Goal: Task Accomplishment & Management: Use online tool/utility

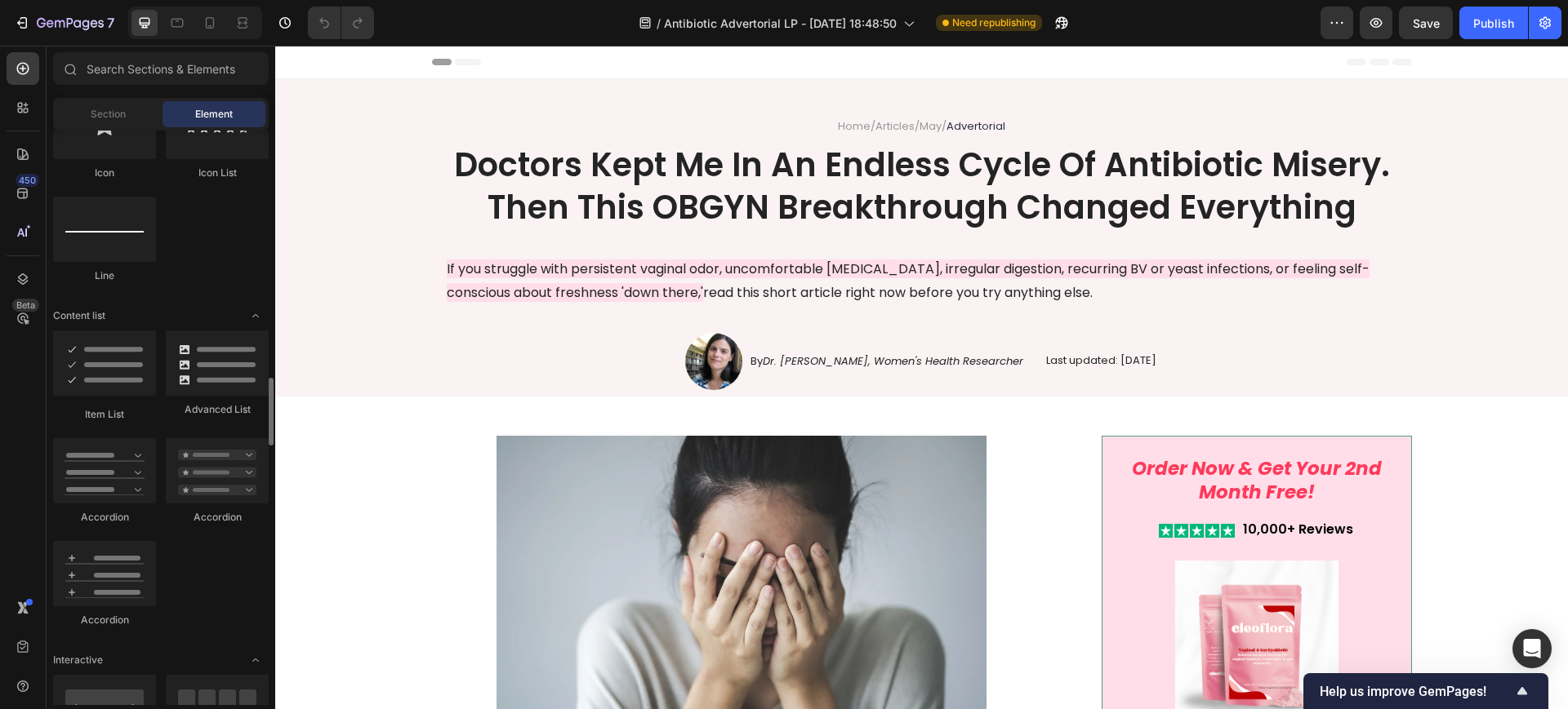
scroll to position [1225, 0]
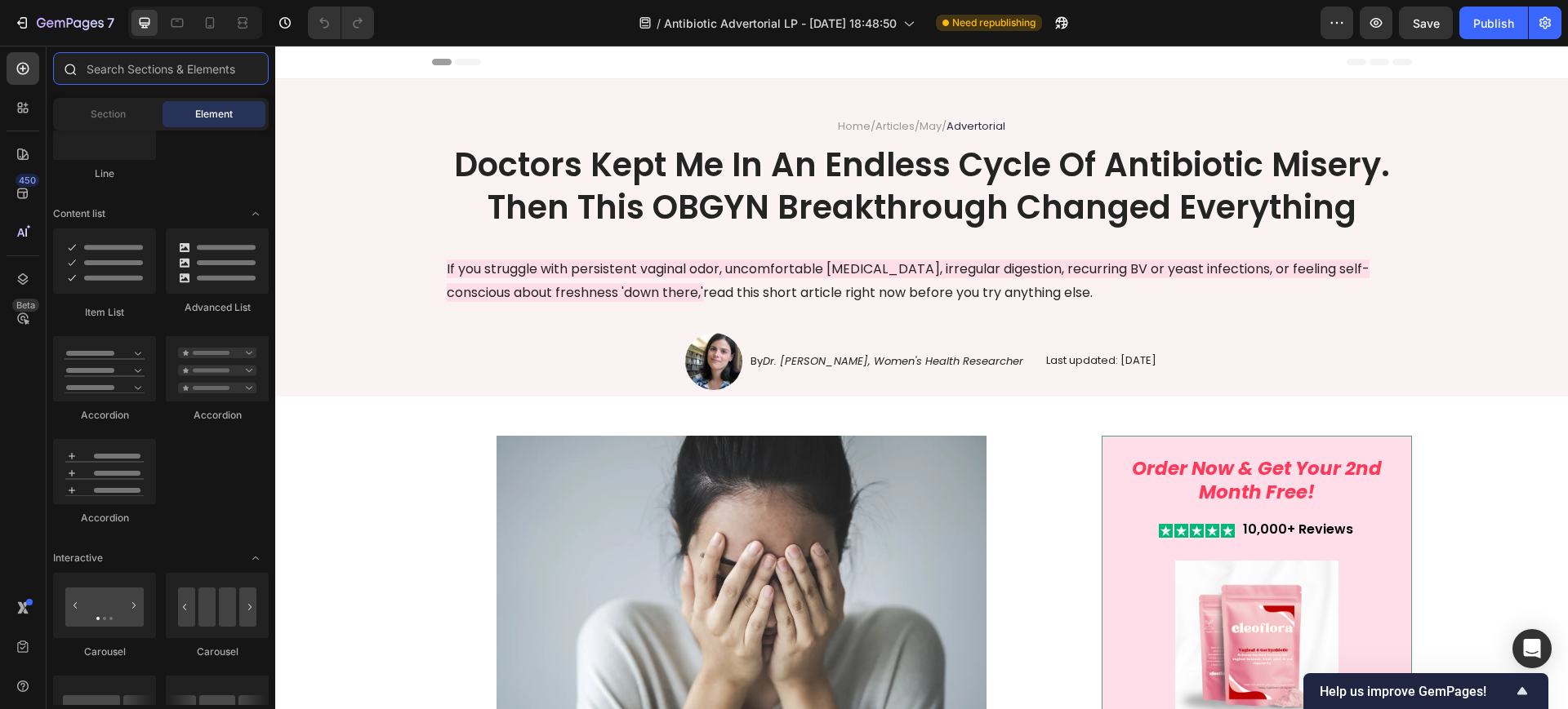
click at [92, 61] on input "text" at bounding box center [161, 68] width 215 height 33
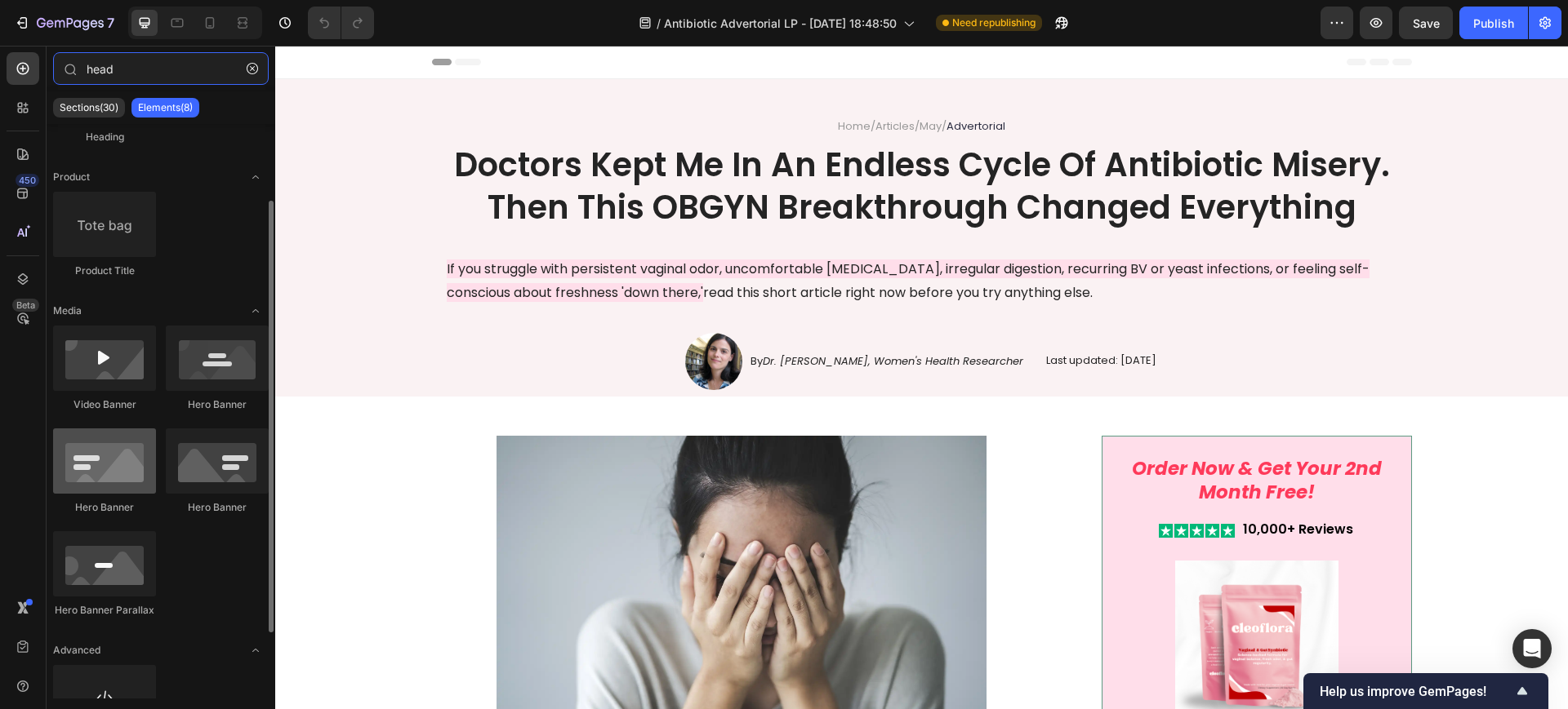
scroll to position [189, 0]
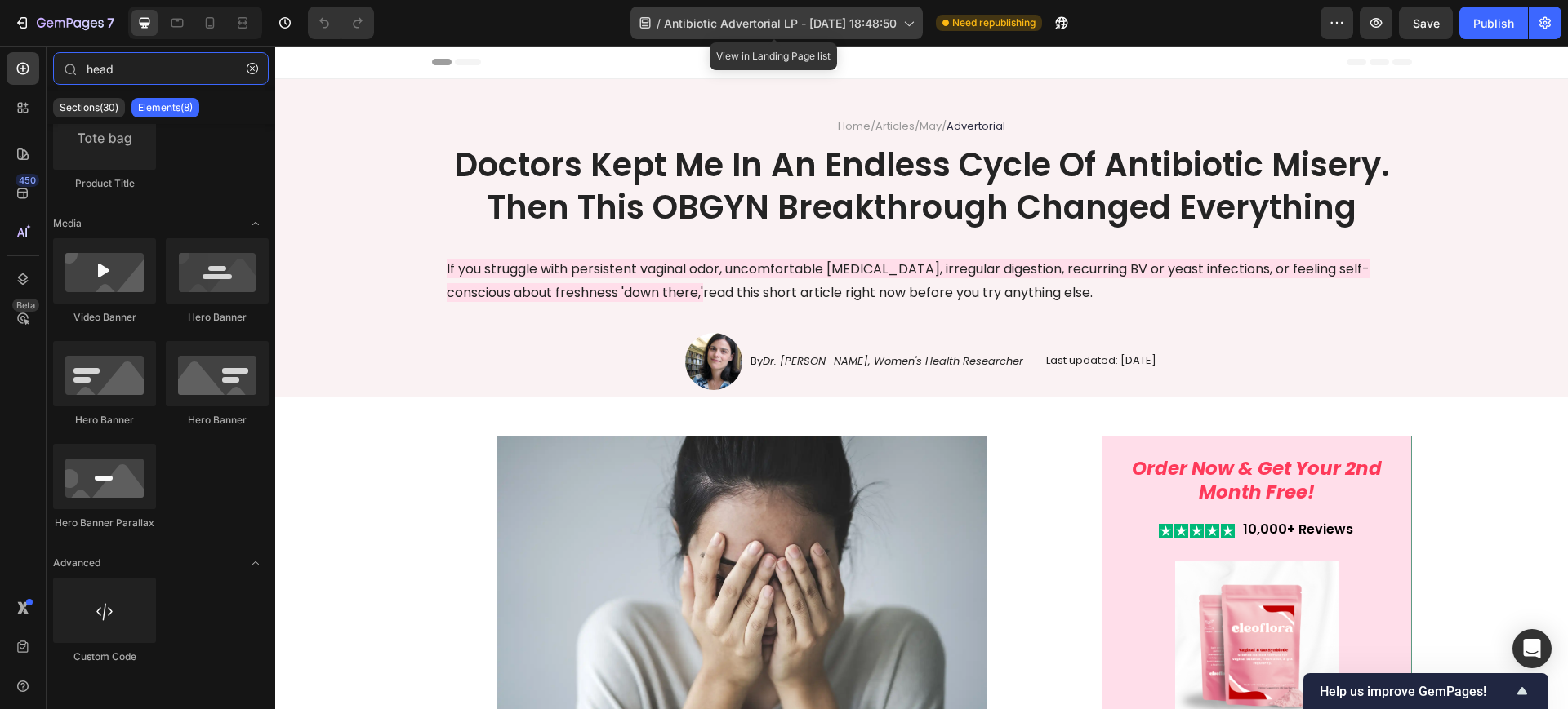
type input "head"
click at [800, 18] on span "Antibiotic Advertorial LP - [DATE] 18:48:50" at bounding box center [780, 23] width 232 height 17
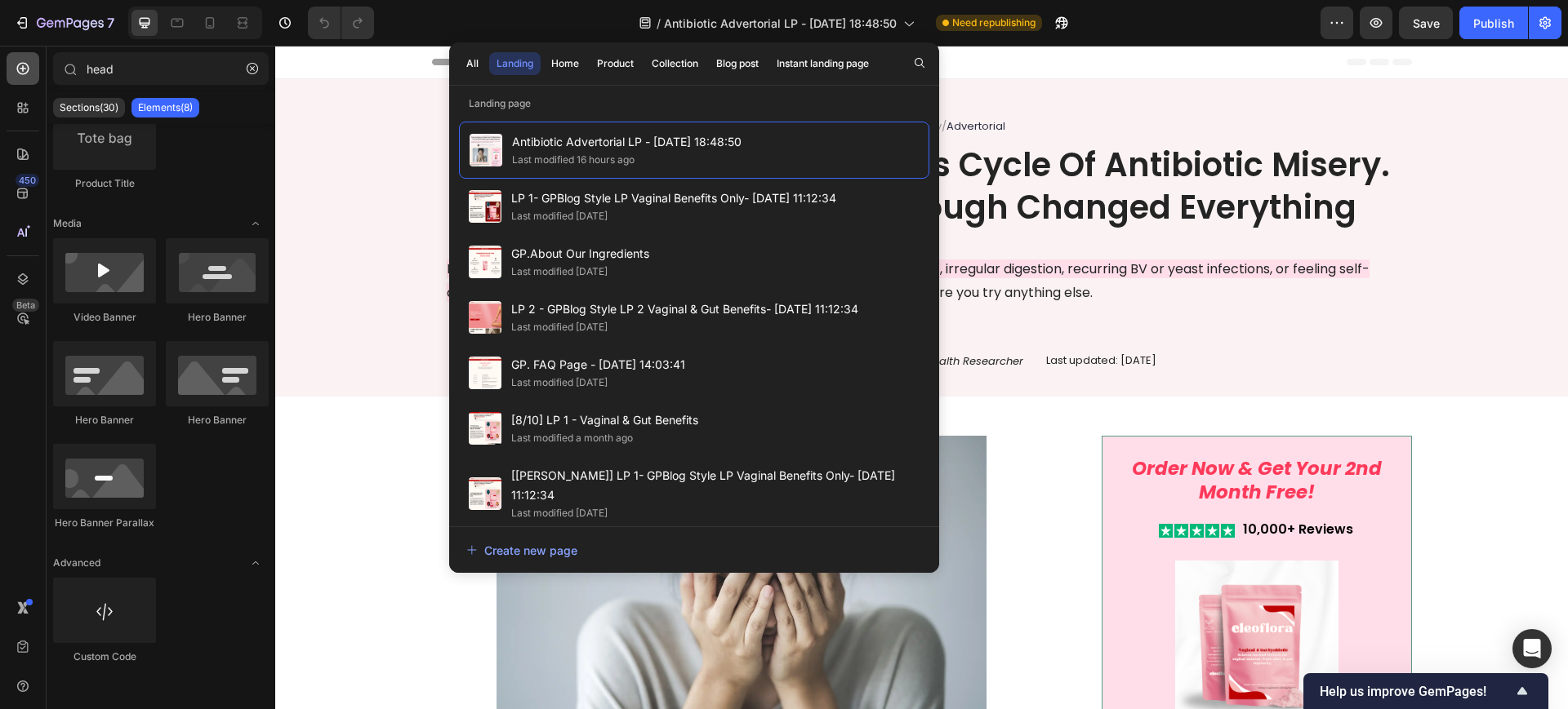
click at [29, 66] on icon at bounding box center [23, 69] width 12 height 12
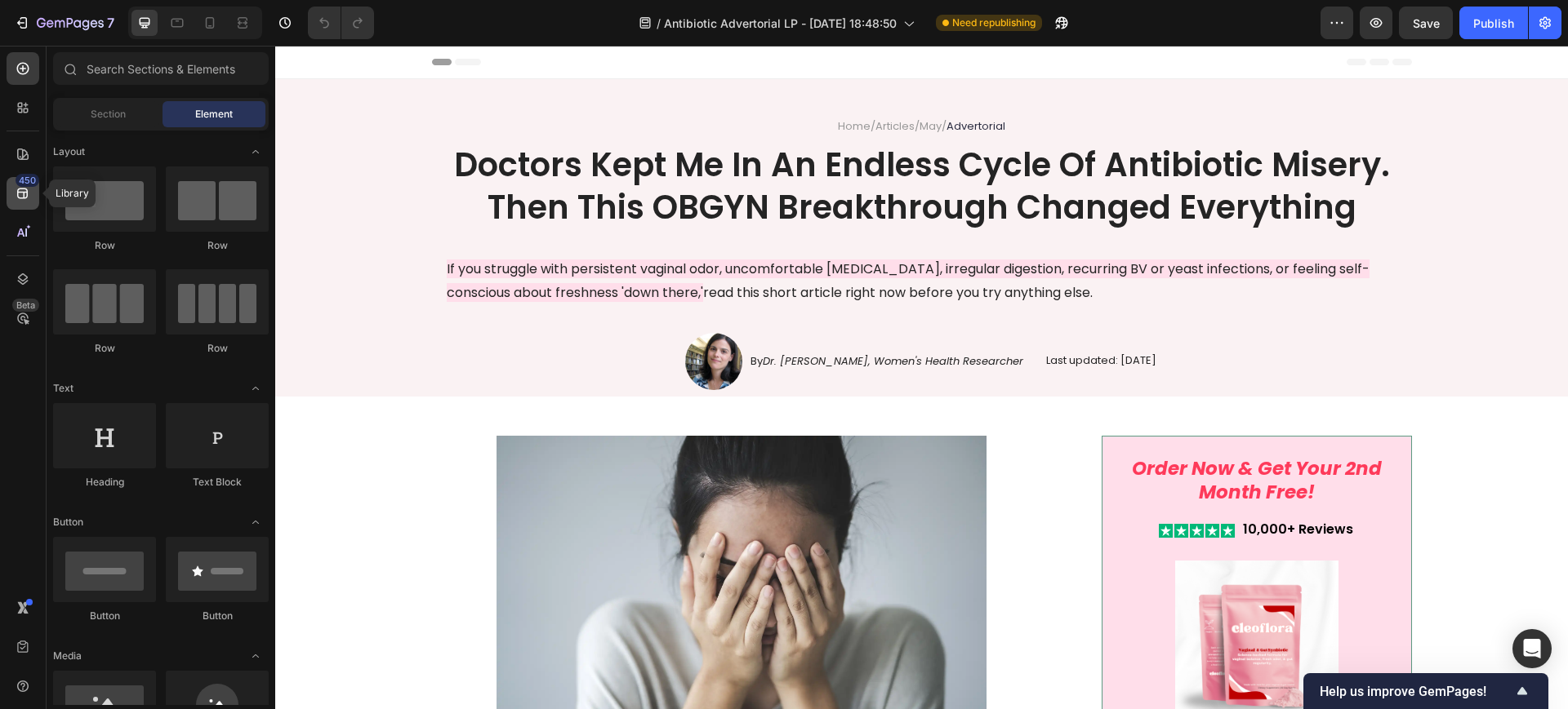
click at [26, 202] on div "450" at bounding box center [23, 193] width 33 height 33
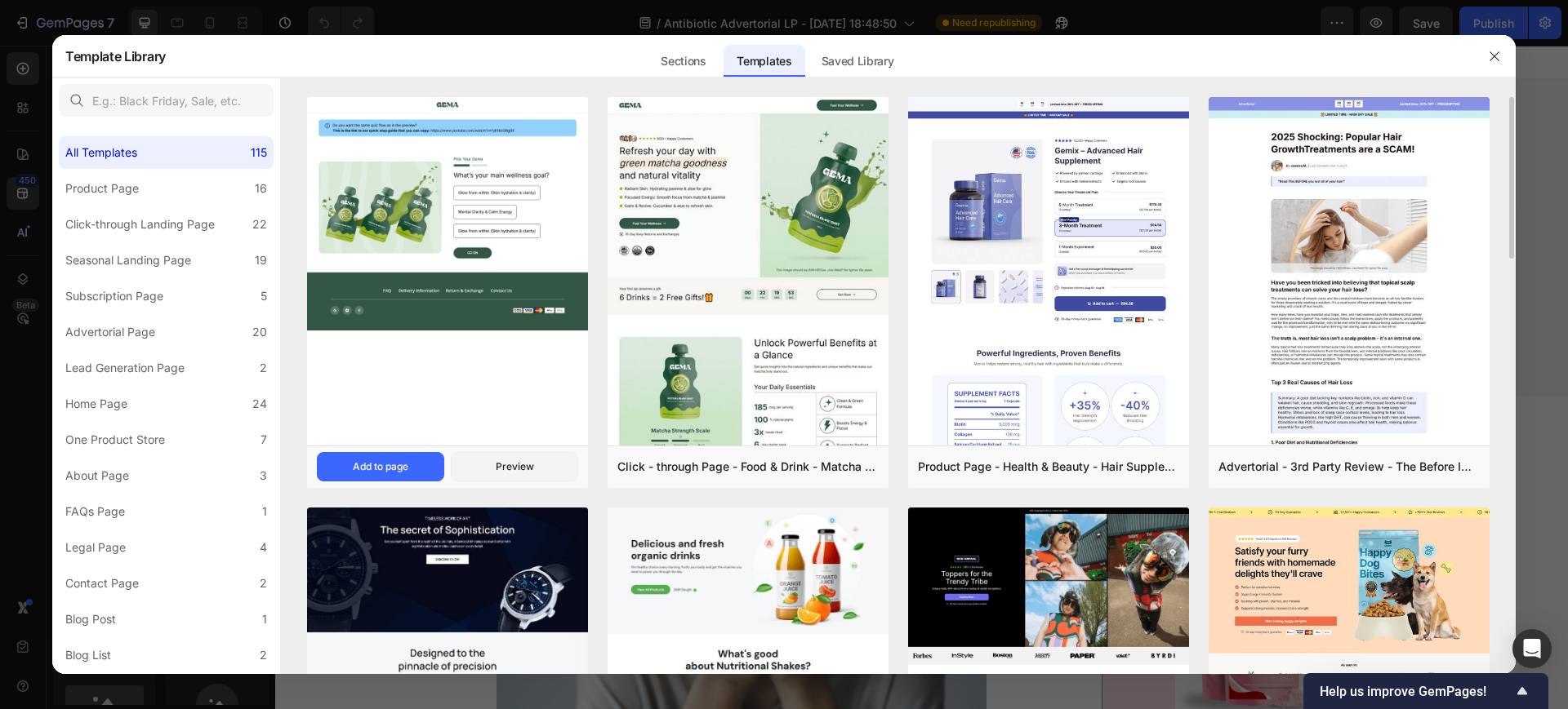
click at [403, 161] on img at bounding box center [448, 213] width 281 height 233
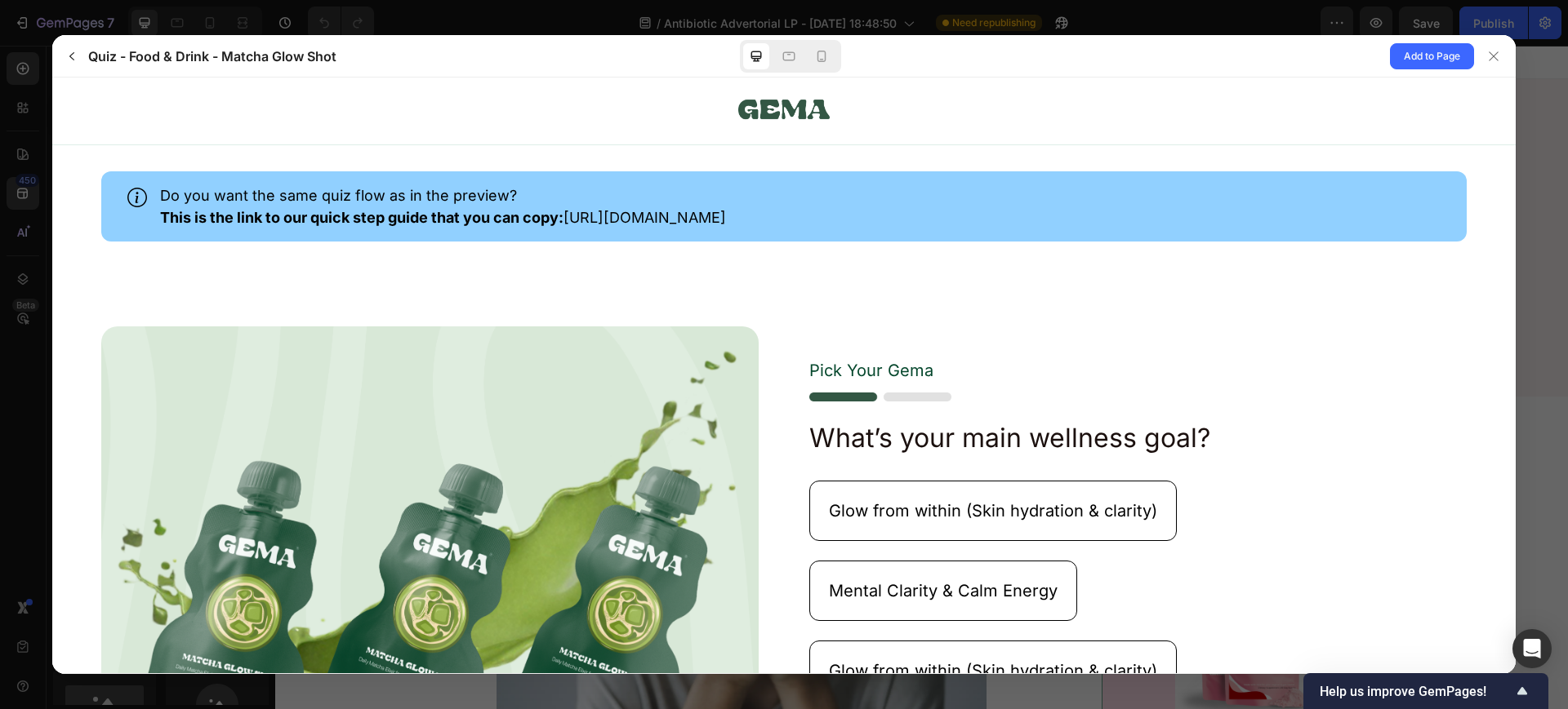
scroll to position [0, 0]
click at [1483, 44] on div at bounding box center [1493, 56] width 26 height 26
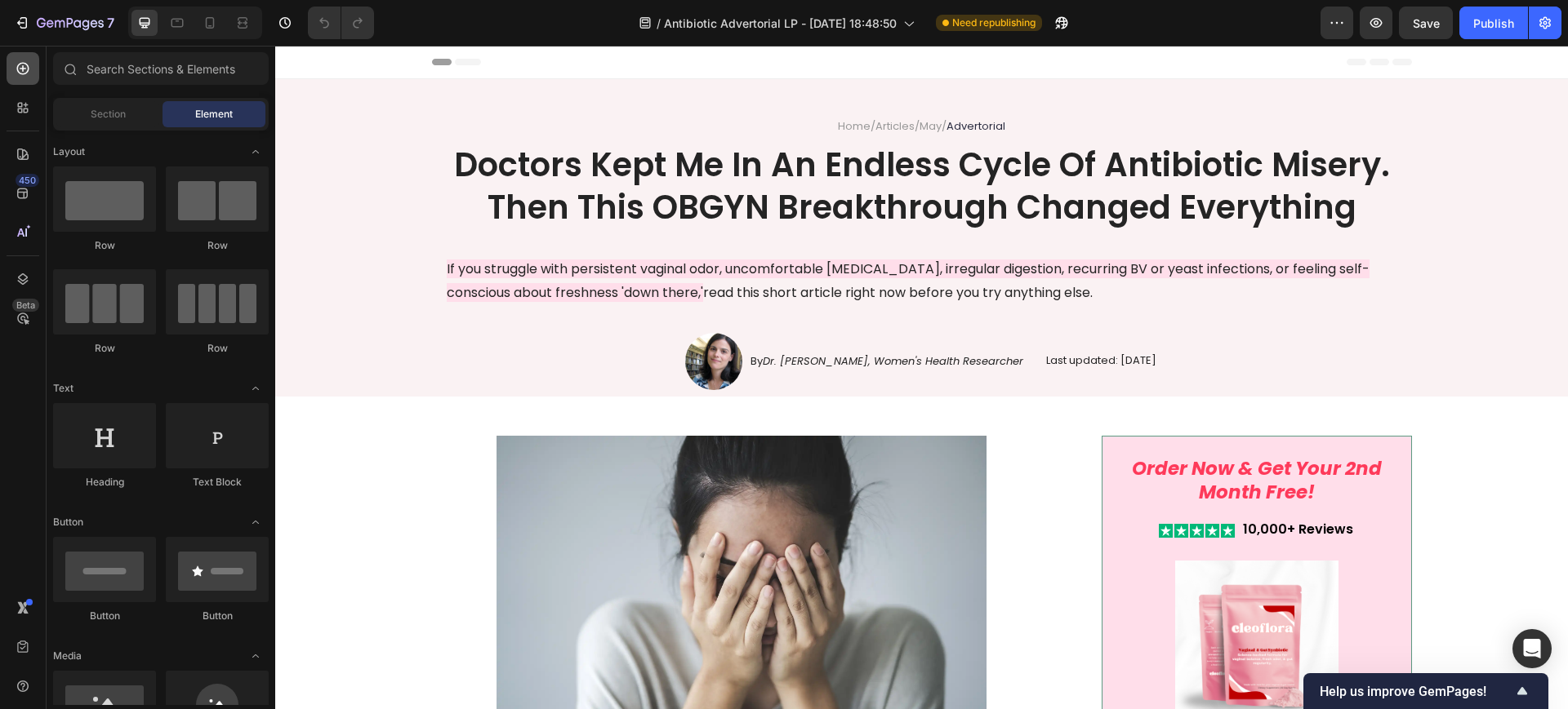
click at [20, 62] on icon at bounding box center [23, 69] width 16 height 16
click at [24, 177] on div "450" at bounding box center [28, 179] width 24 height 13
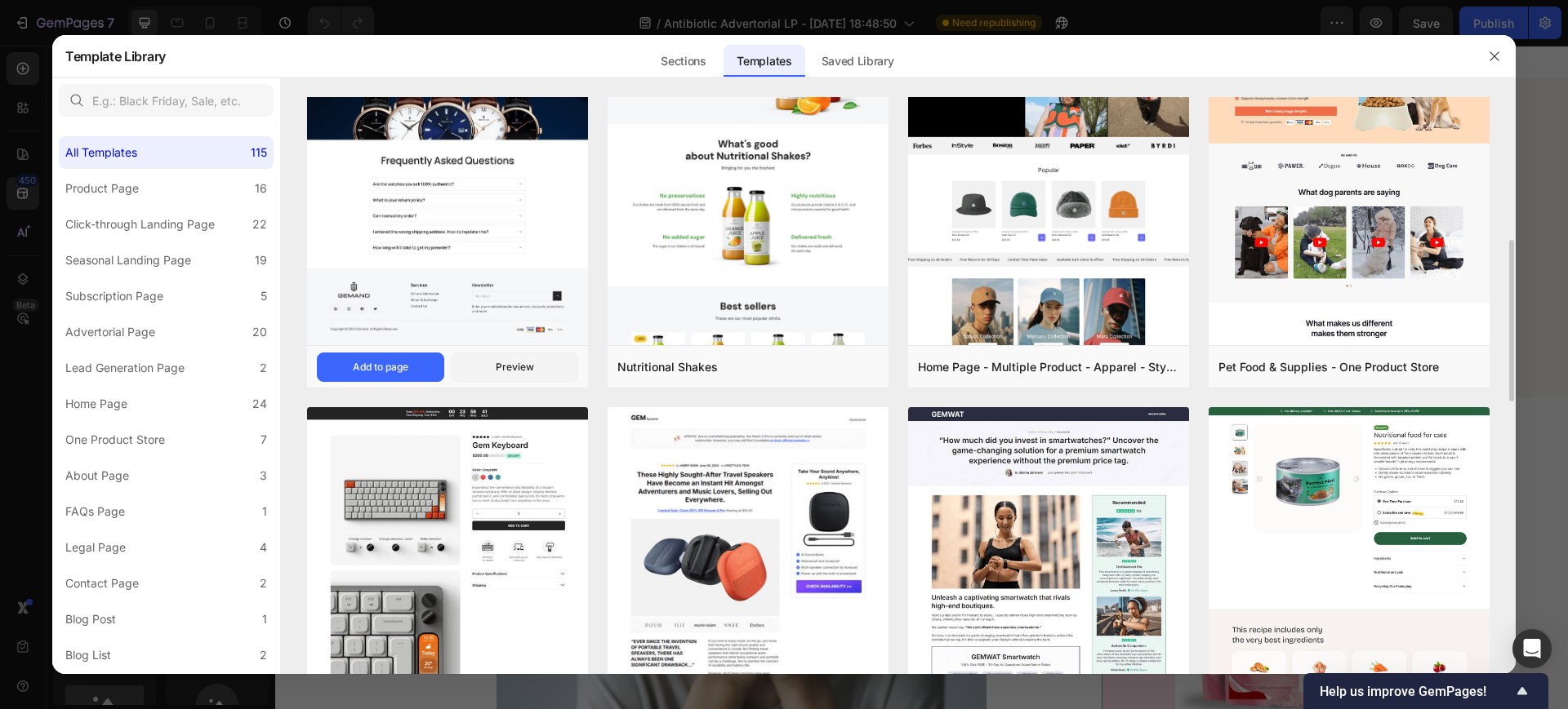
scroll to position [714, 0]
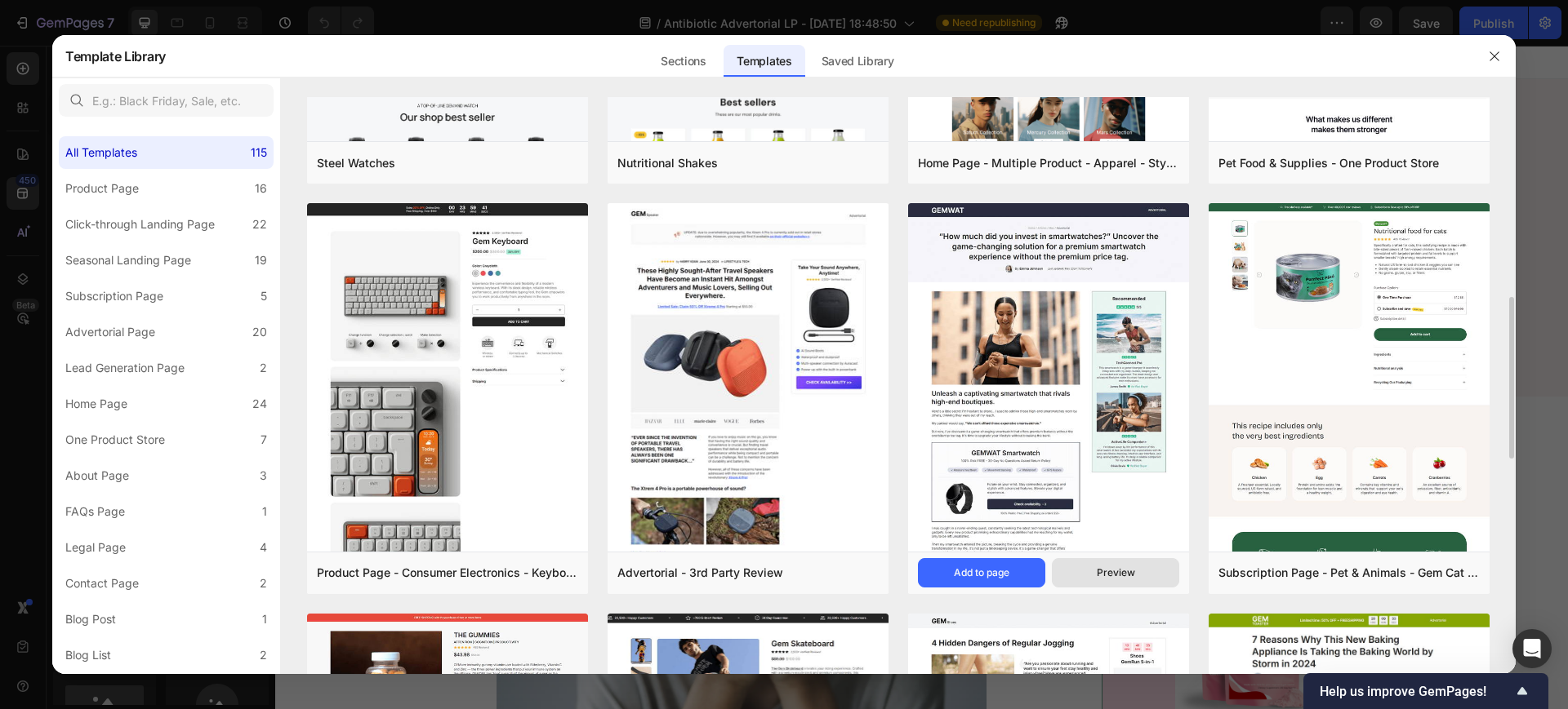
click at [1130, 565] on div "Preview" at bounding box center [1116, 572] width 38 height 15
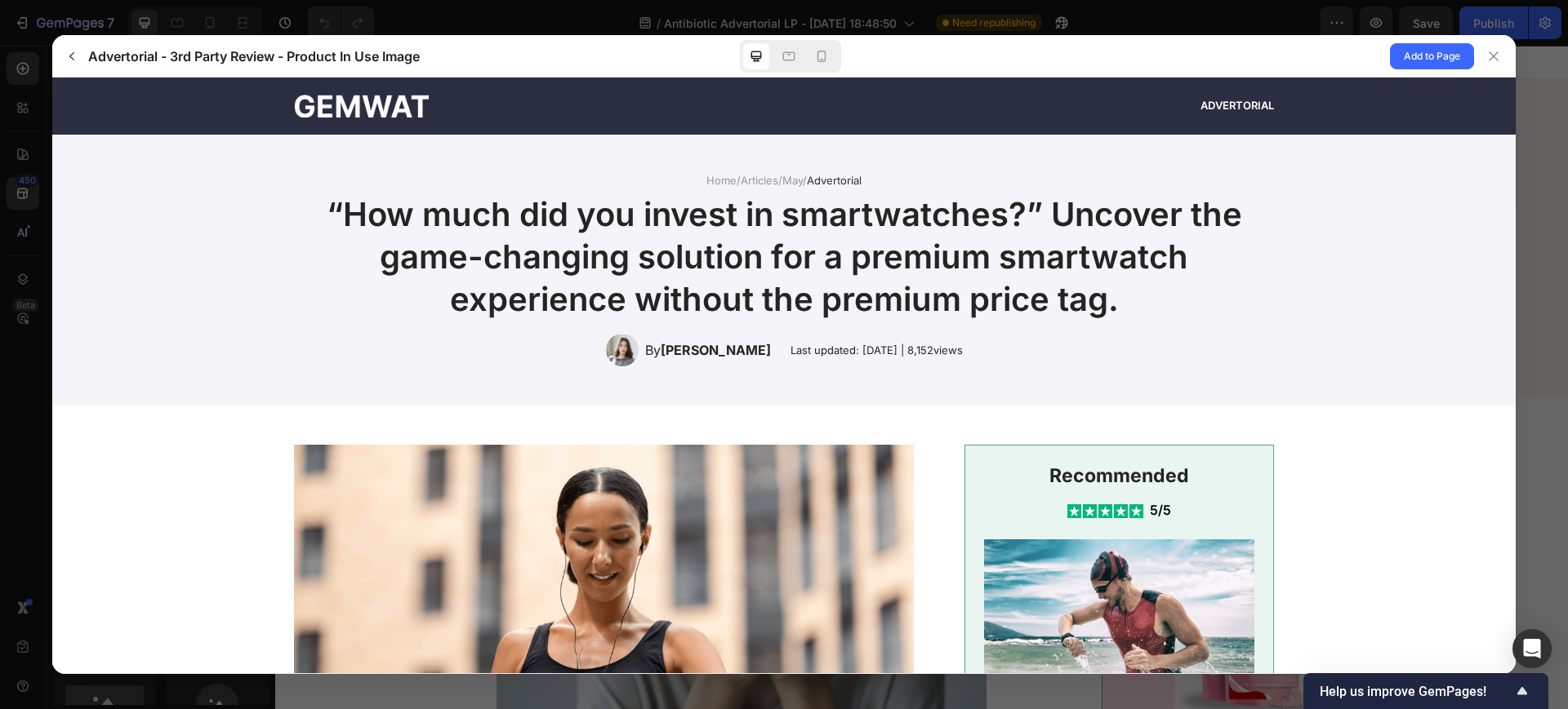
scroll to position [0, 0]
drag, startPoint x: 276, startPoint y: 102, endPoint x: 499, endPoint y: 92, distance: 223.2
click at [499, 92] on div "Advertorial" at bounding box center [784, 107] width 1430 height 38
click at [1410, 52] on span "Add to Page" at bounding box center [1431, 57] width 56 height 20
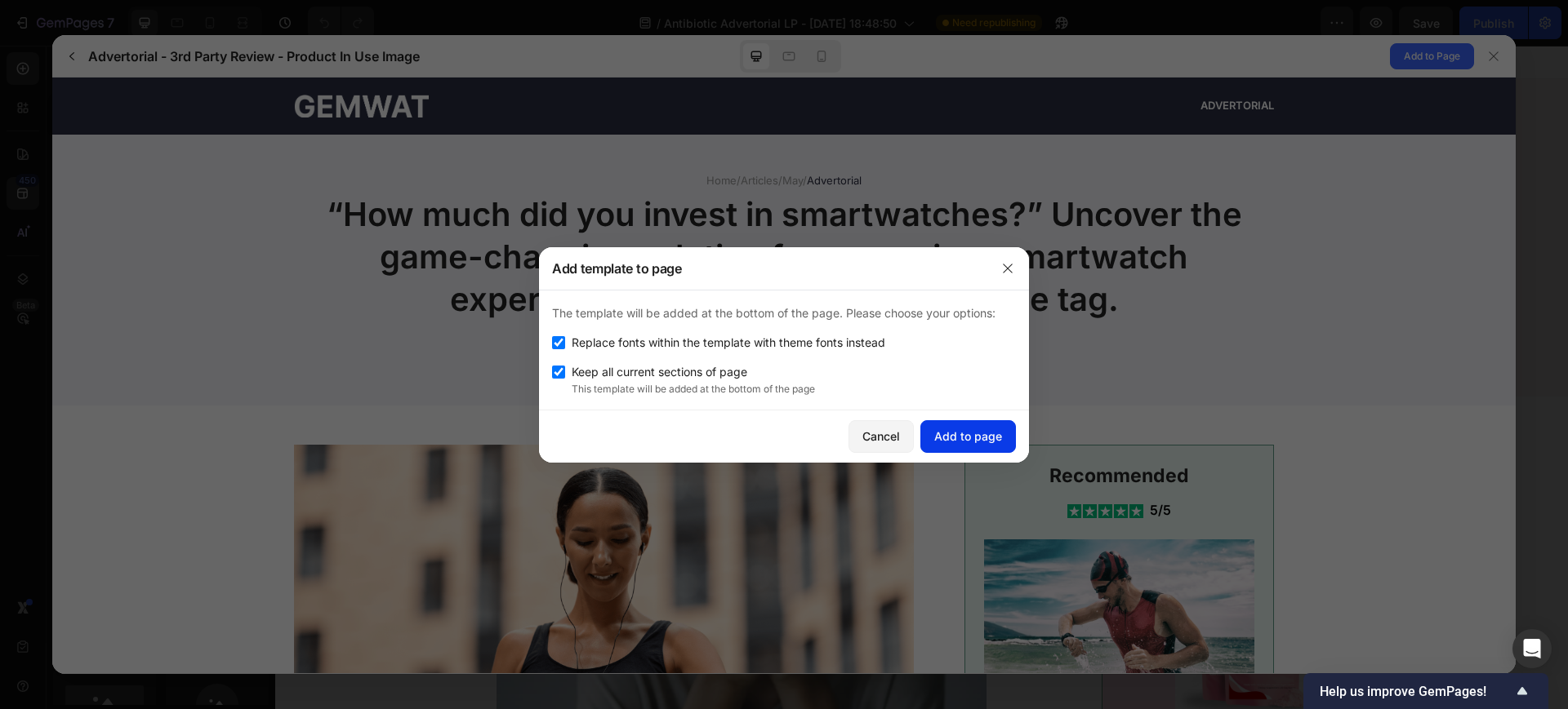
click at [971, 439] on div "Add to page" at bounding box center [969, 436] width 68 height 17
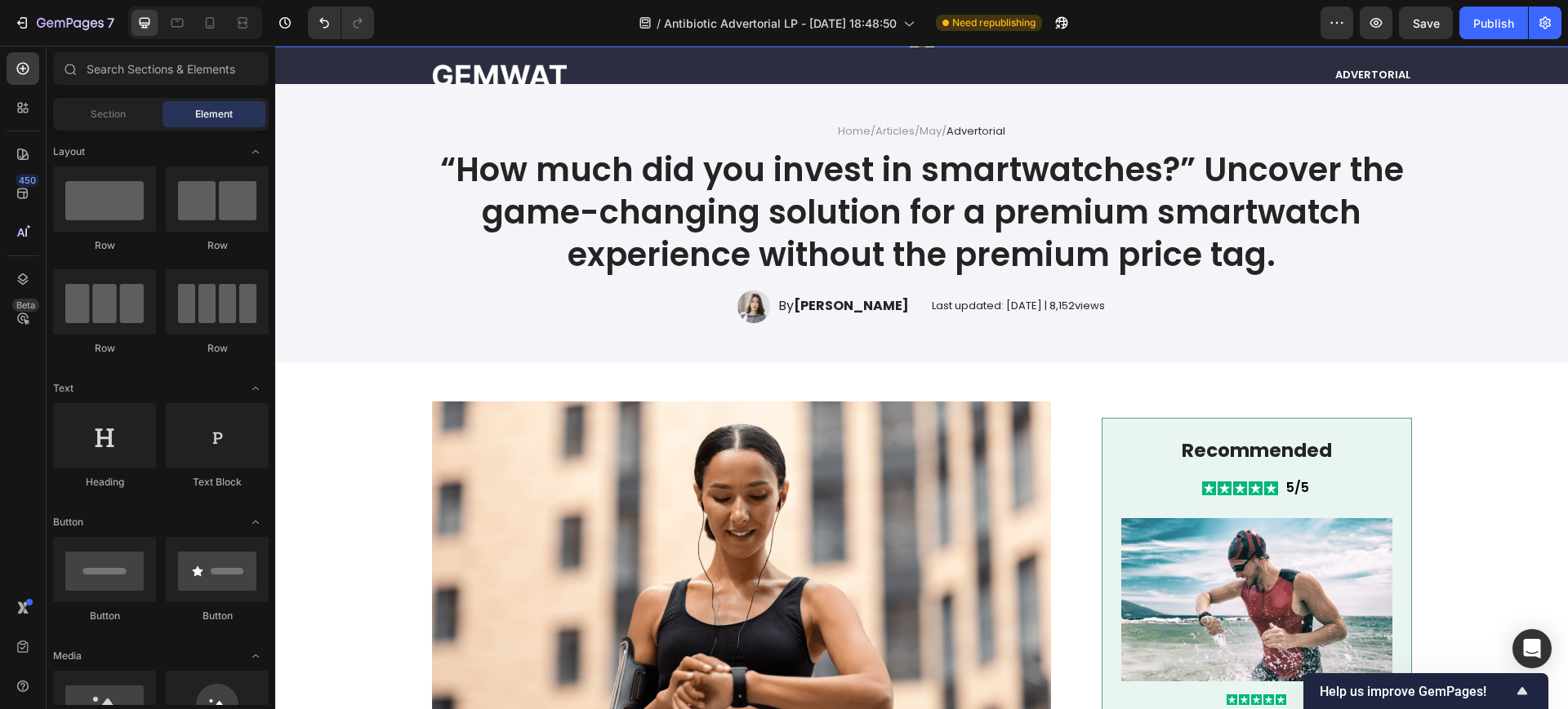
scroll to position [11009, 0]
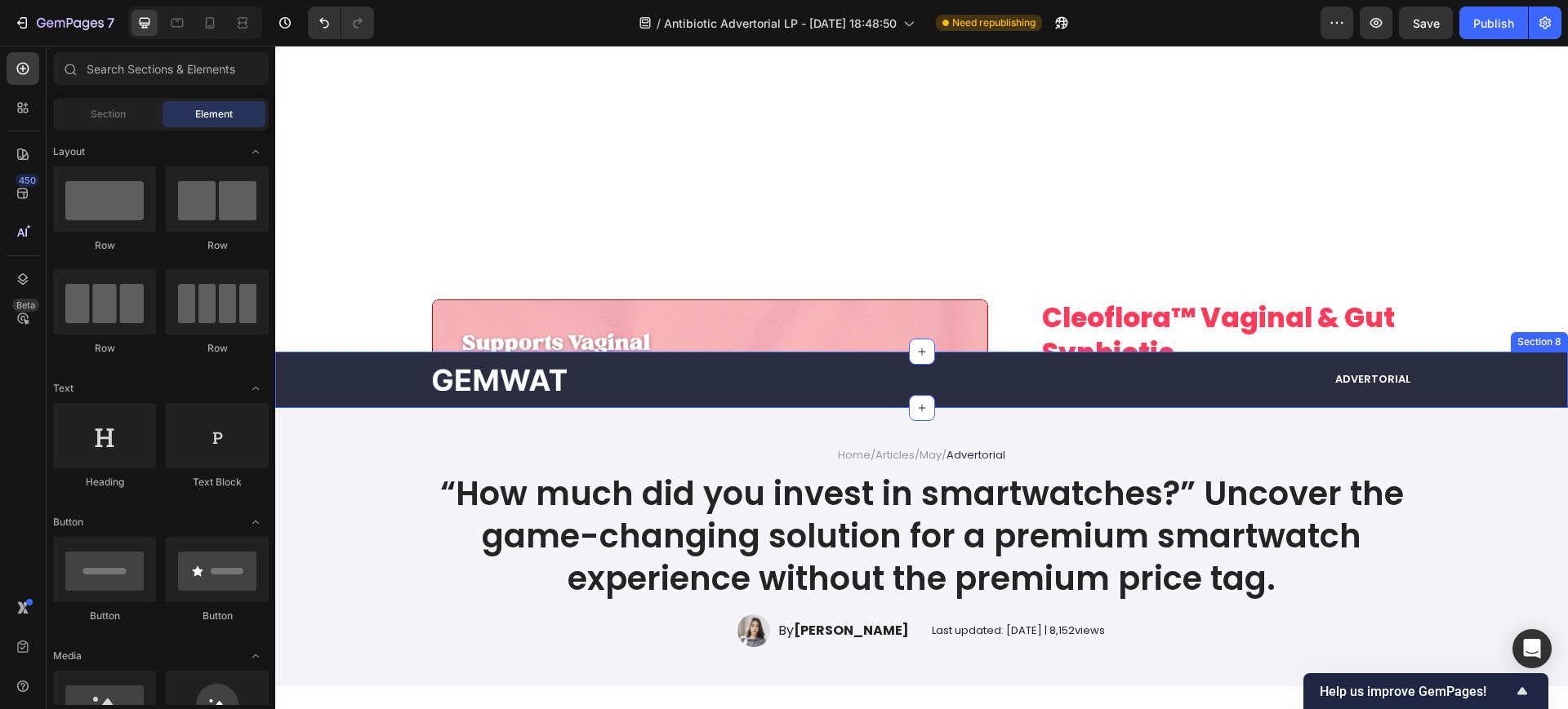
click at [347, 389] on div "Image Advertorial Text Block Row" at bounding box center [921, 381] width 1260 height 38
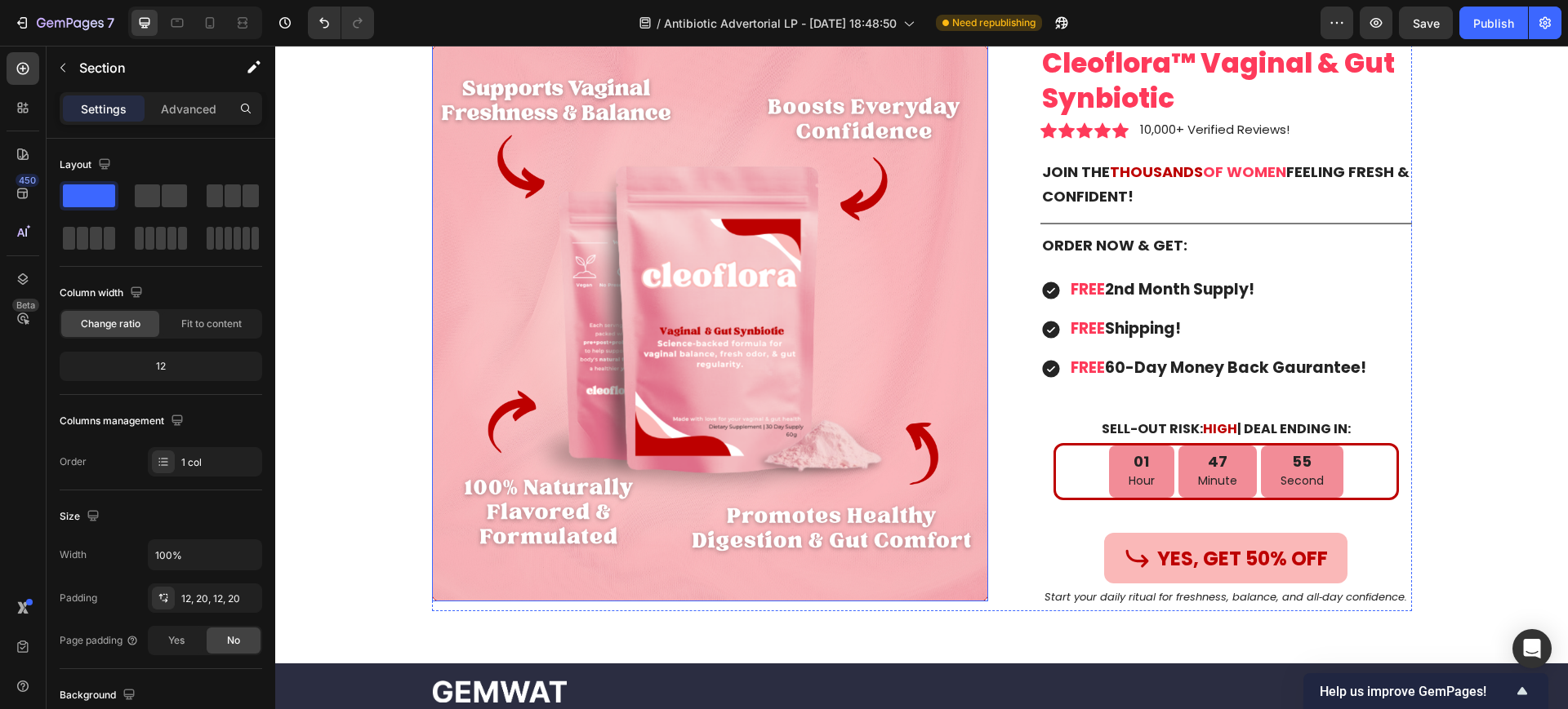
scroll to position [13050, 0]
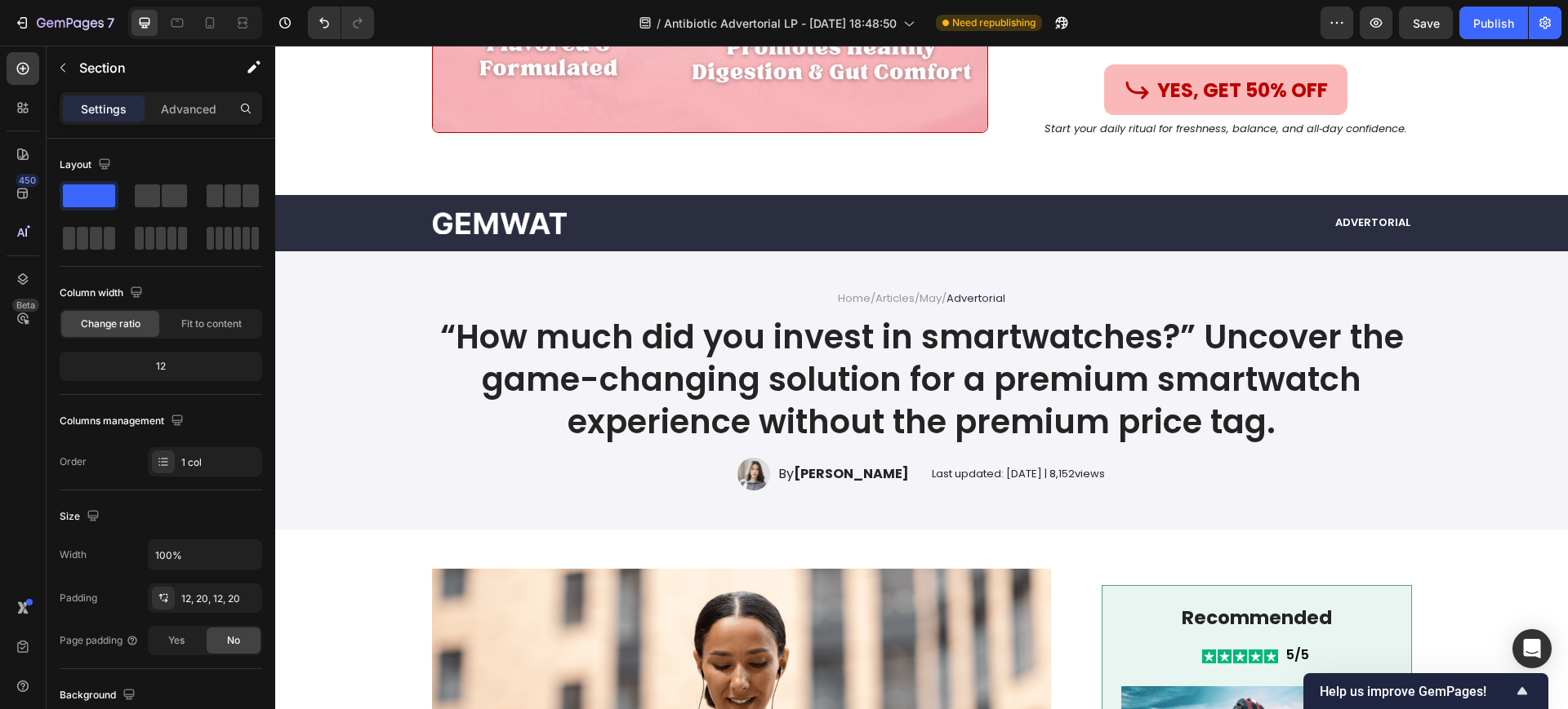
click at [328, 229] on div "Image Advertorial Text Block Row" at bounding box center [921, 223] width 1260 height 38
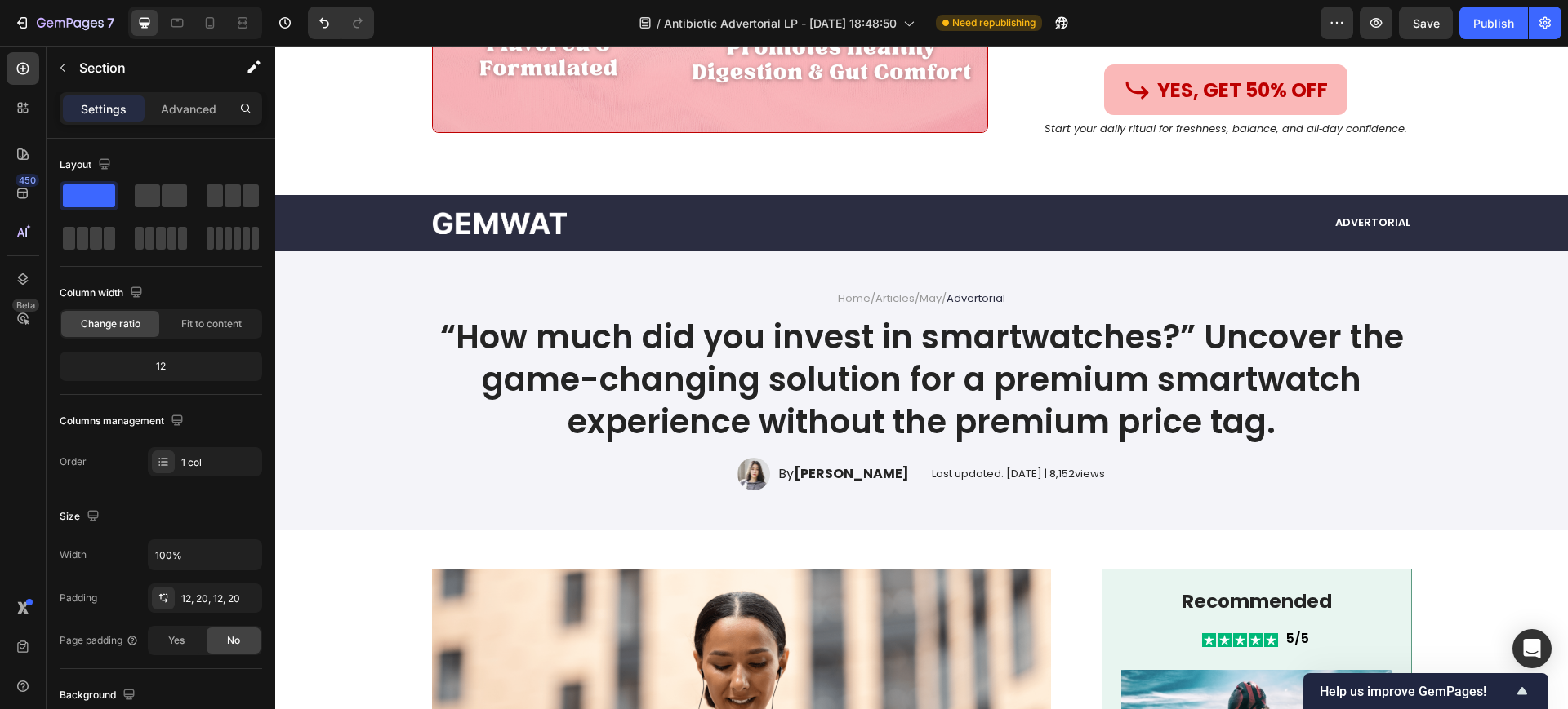
click at [993, 199] on div "Image Advertorial Text Block Row Section 8" at bounding box center [922, 223] width 1293 height 57
click at [1529, 235] on div "Image Advertorial Text Block Row" at bounding box center [921, 223] width 1260 height 38
click at [363, 228] on div "Image Advertorial Text Block Row" at bounding box center [921, 223] width 1260 height 38
click at [363, 278] on div "Home / Articles / May / Advertorial Text Block “How much did you invest in smar…" at bounding box center [922, 390] width 1293 height 278
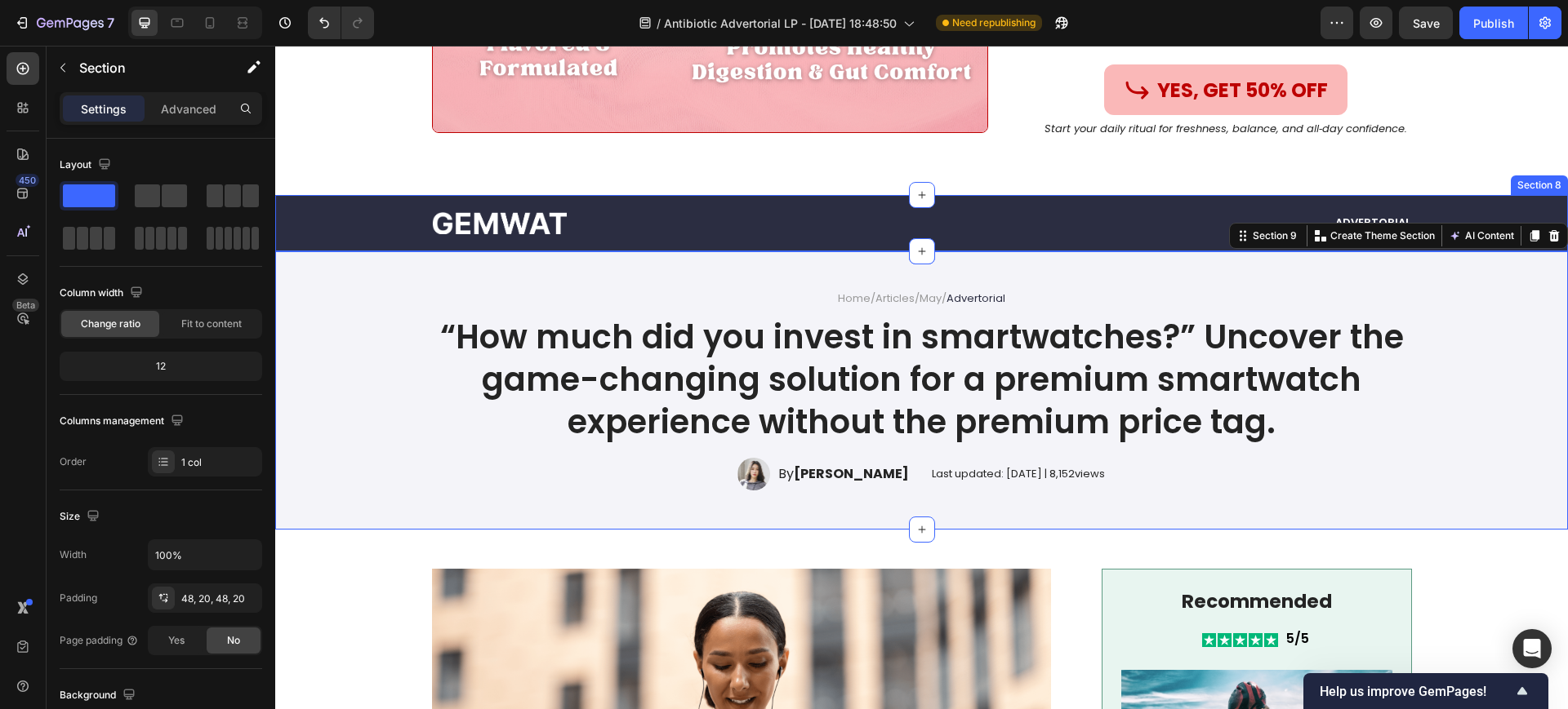
click at [1015, 200] on div "Image Advertorial Text Block Row Section 8" at bounding box center [922, 223] width 1293 height 57
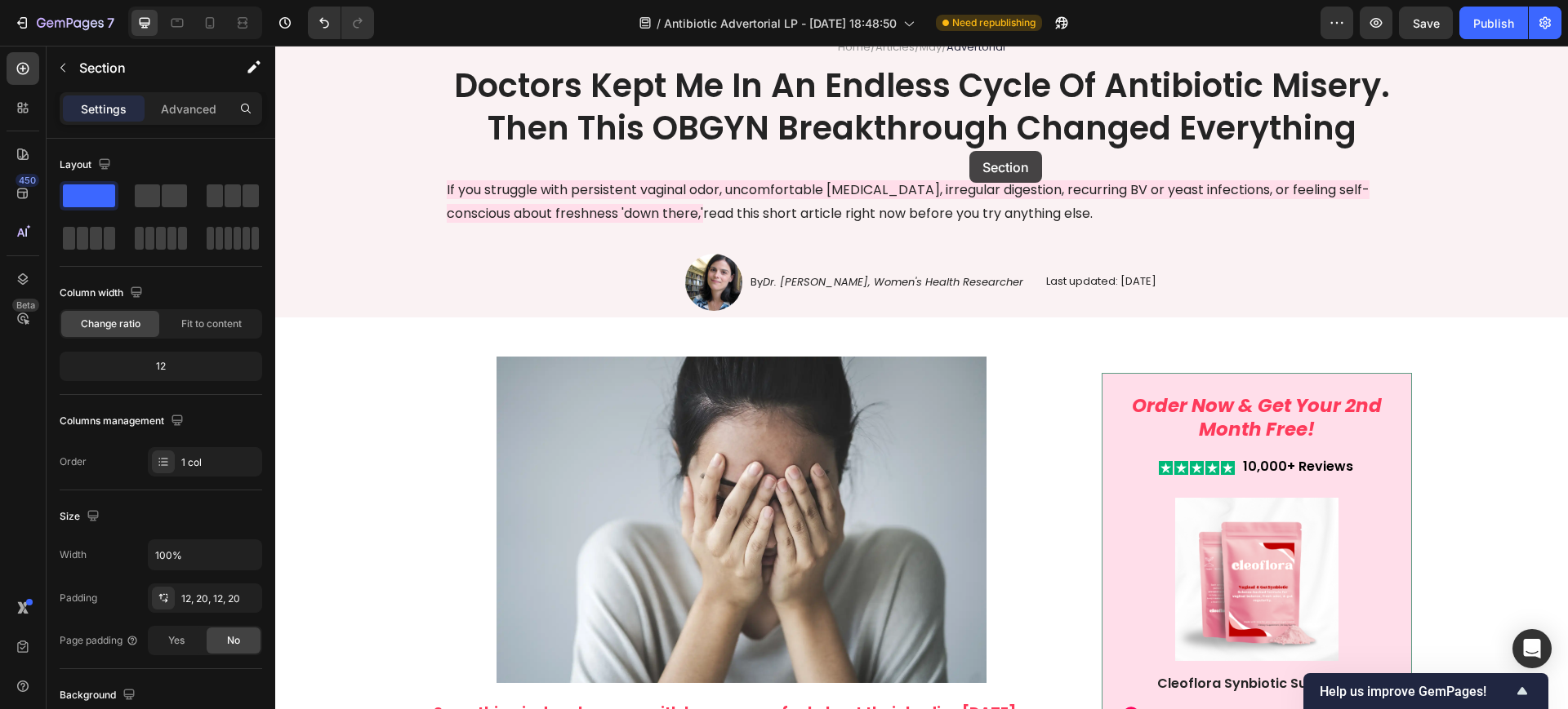
scroll to position [0, 0]
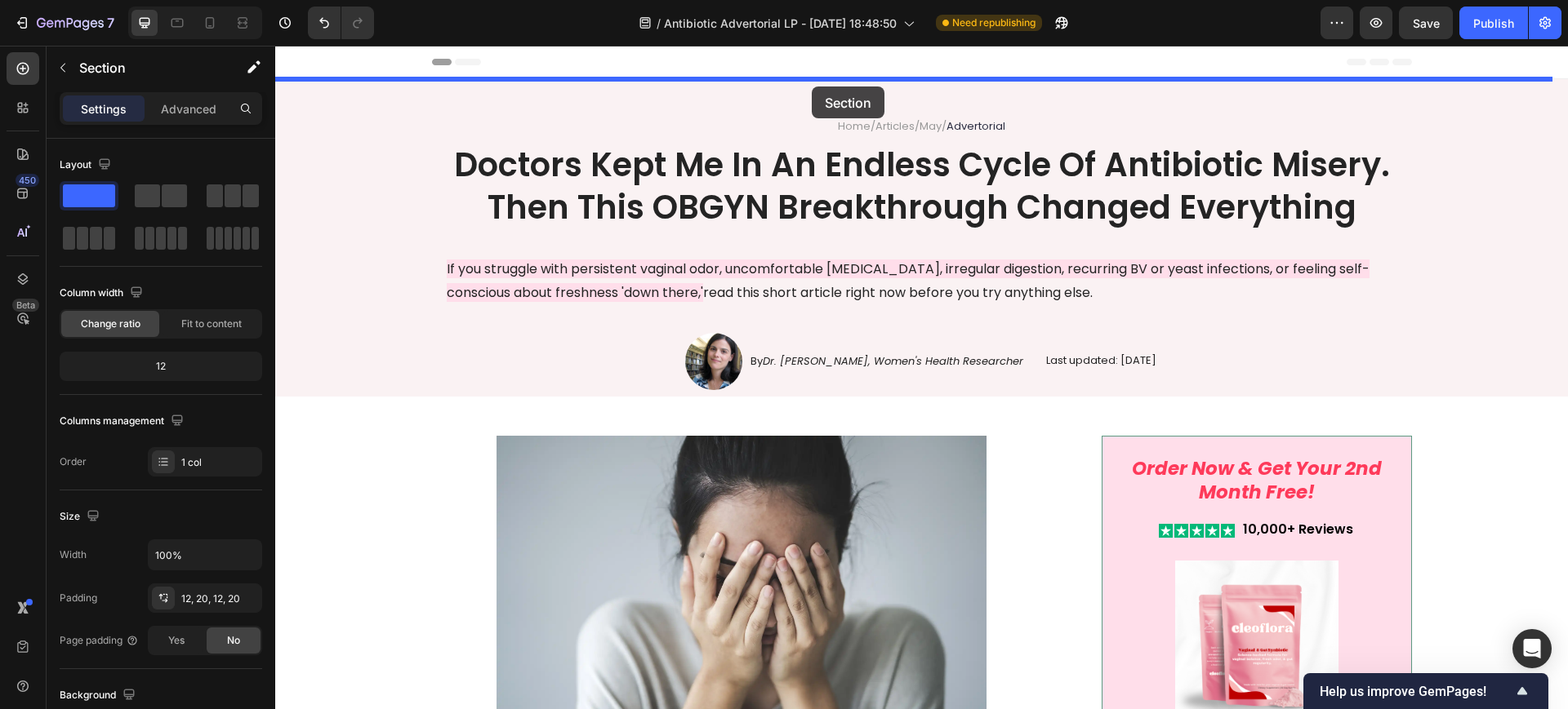
drag, startPoint x: 1221, startPoint y: 178, endPoint x: 812, endPoint y: 87, distance: 419.0
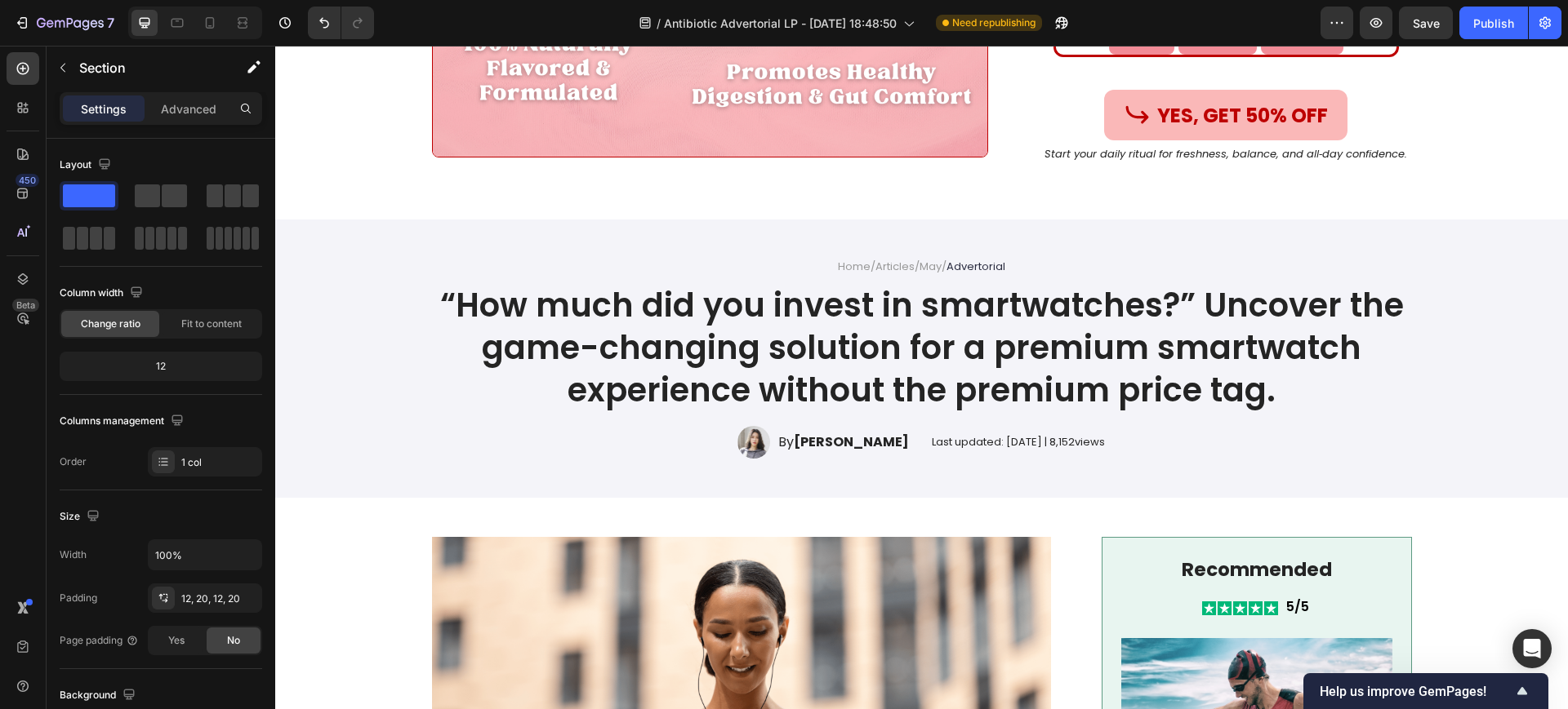
scroll to position [13165, 0]
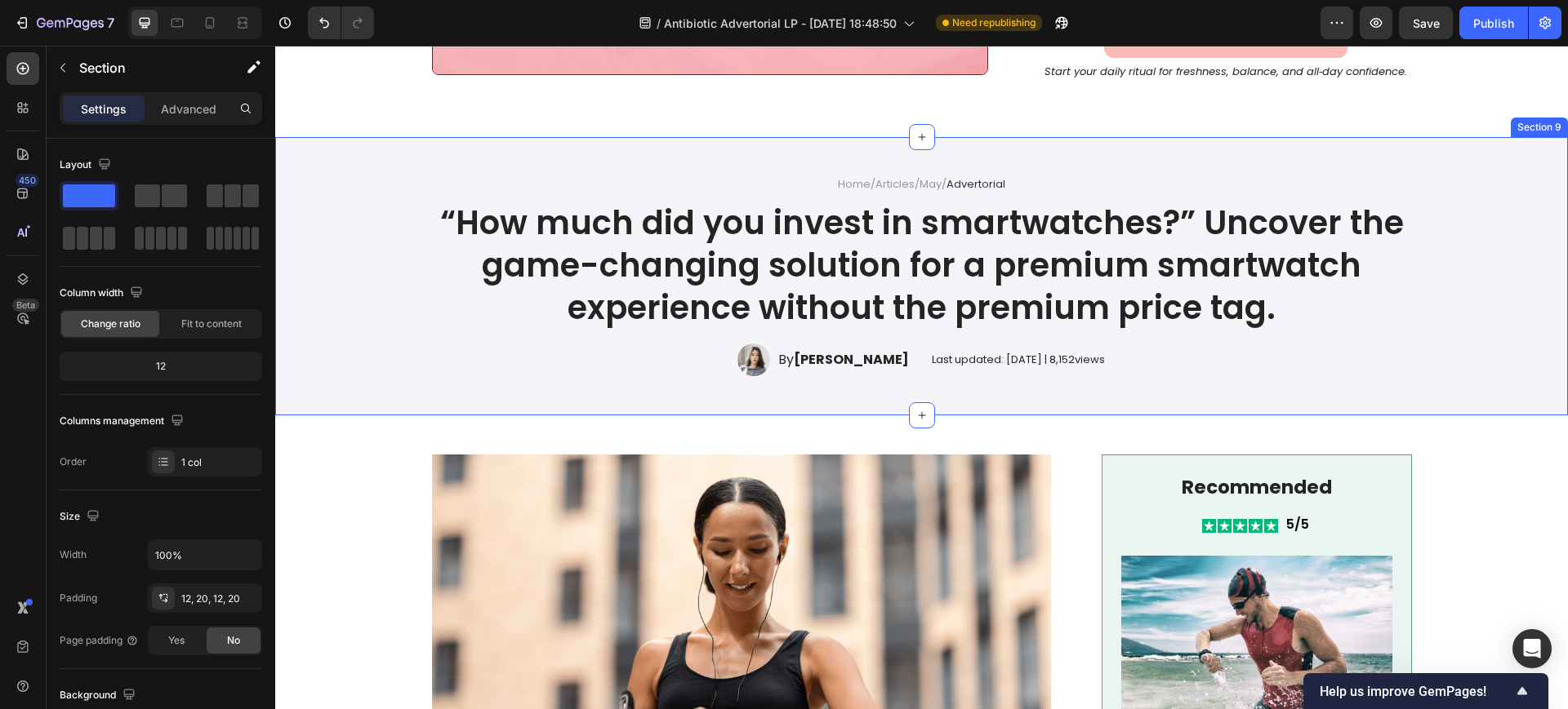
click at [1167, 147] on div "Home / Articles / May / Advertorial Text Block “How much did you invest in smar…" at bounding box center [922, 276] width 1293 height 278
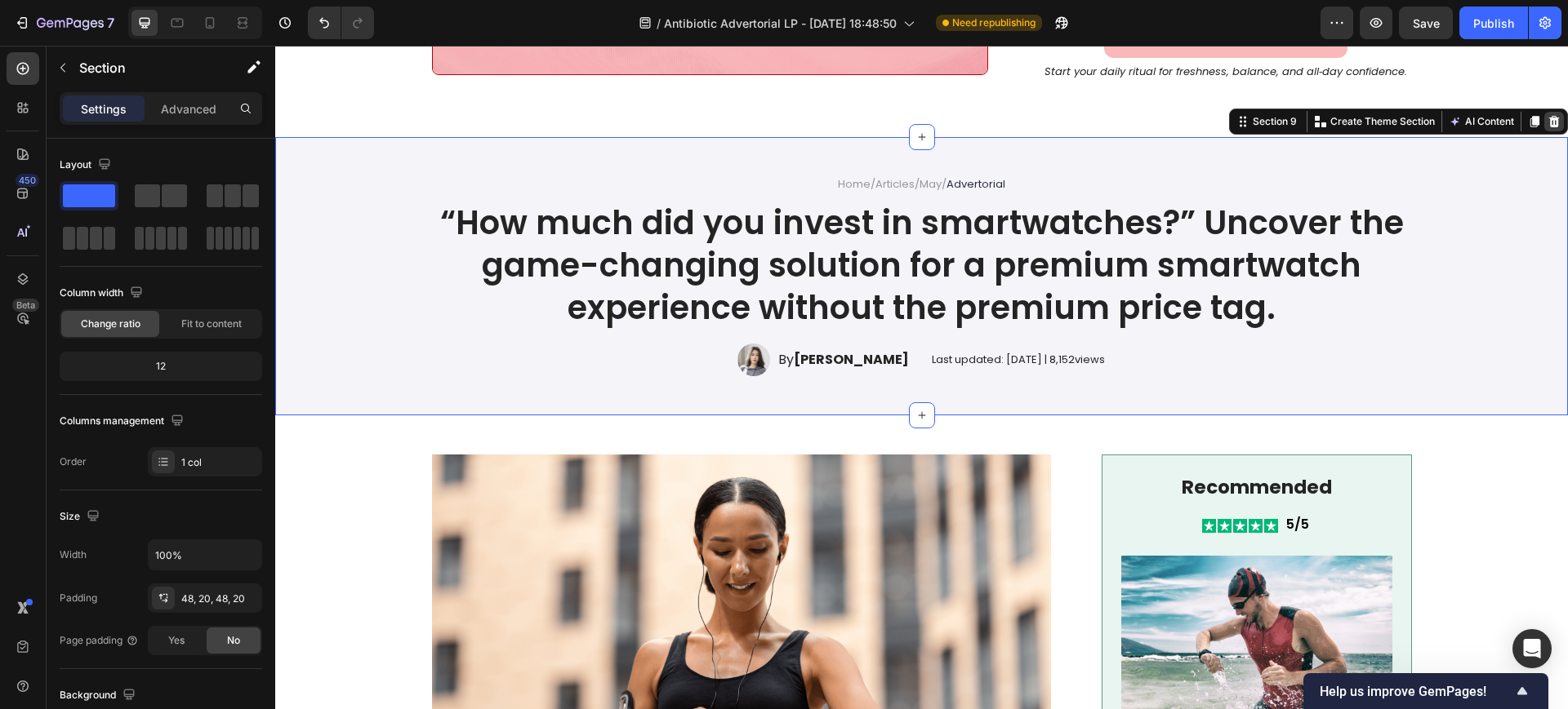
click at [1549, 127] on icon at bounding box center [1554, 121] width 11 height 11
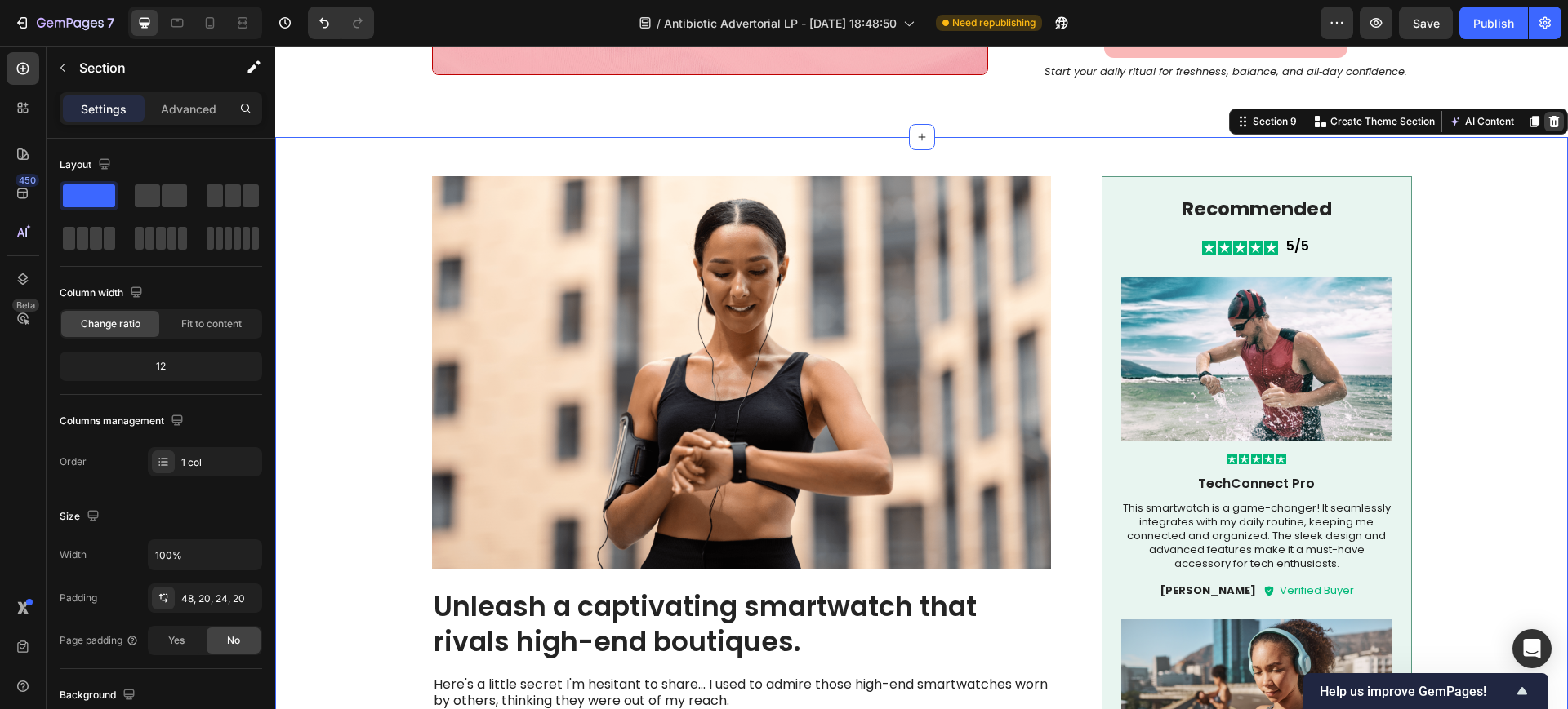
click at [1547, 117] on div at bounding box center [1554, 122] width 20 height 20
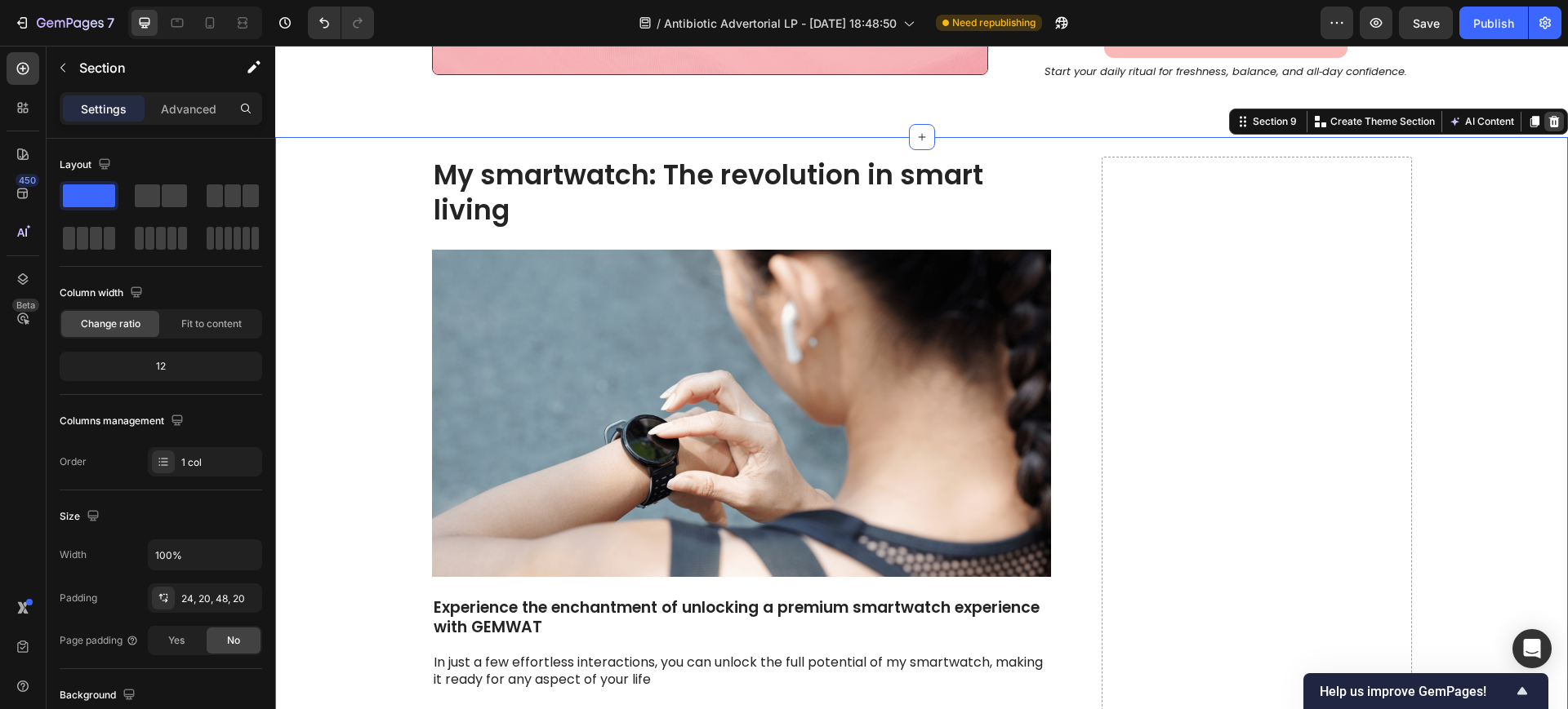
click at [1549, 120] on icon at bounding box center [1554, 121] width 11 height 11
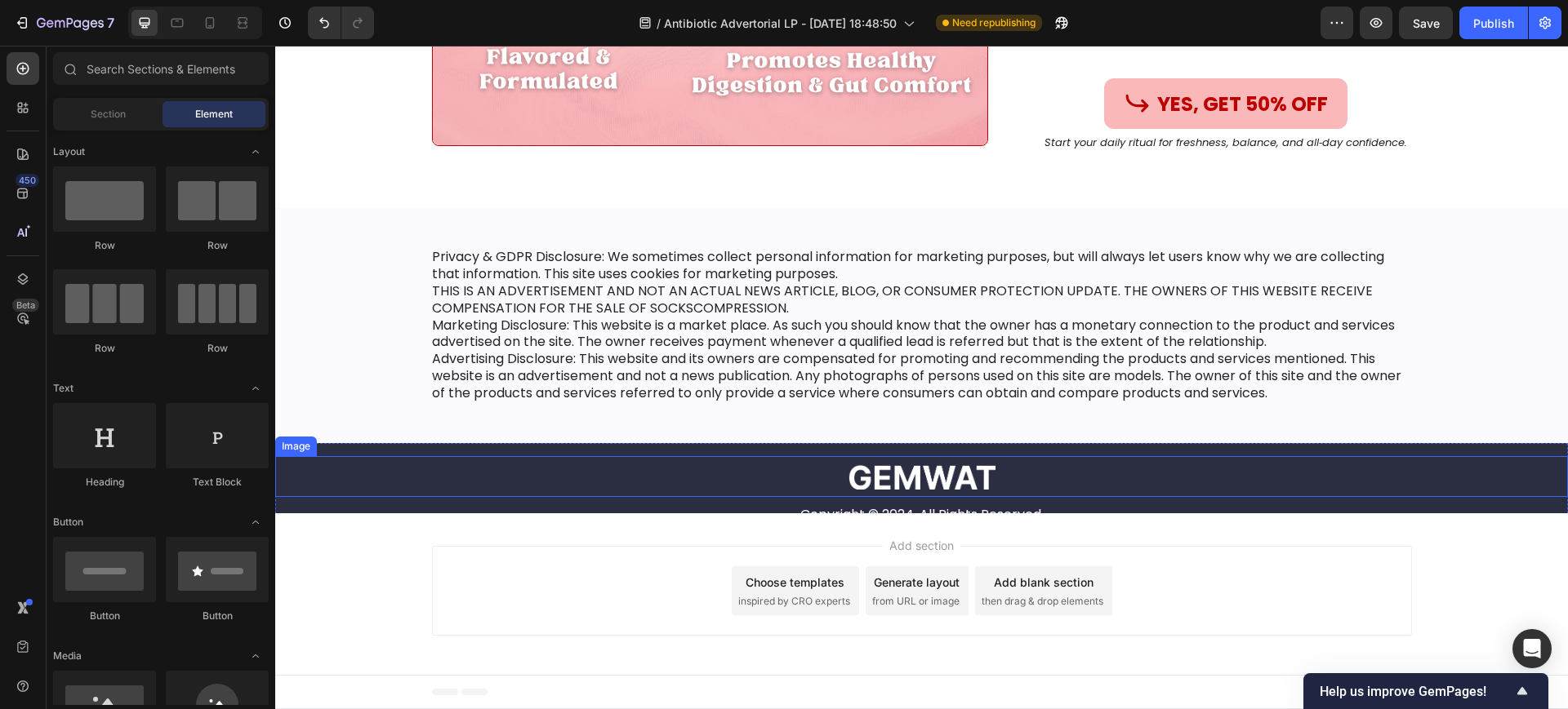
click at [611, 478] on div "Image Copyright © 2024. All Rights Reserved. Text Block" at bounding box center [922, 492] width 1293 height 70
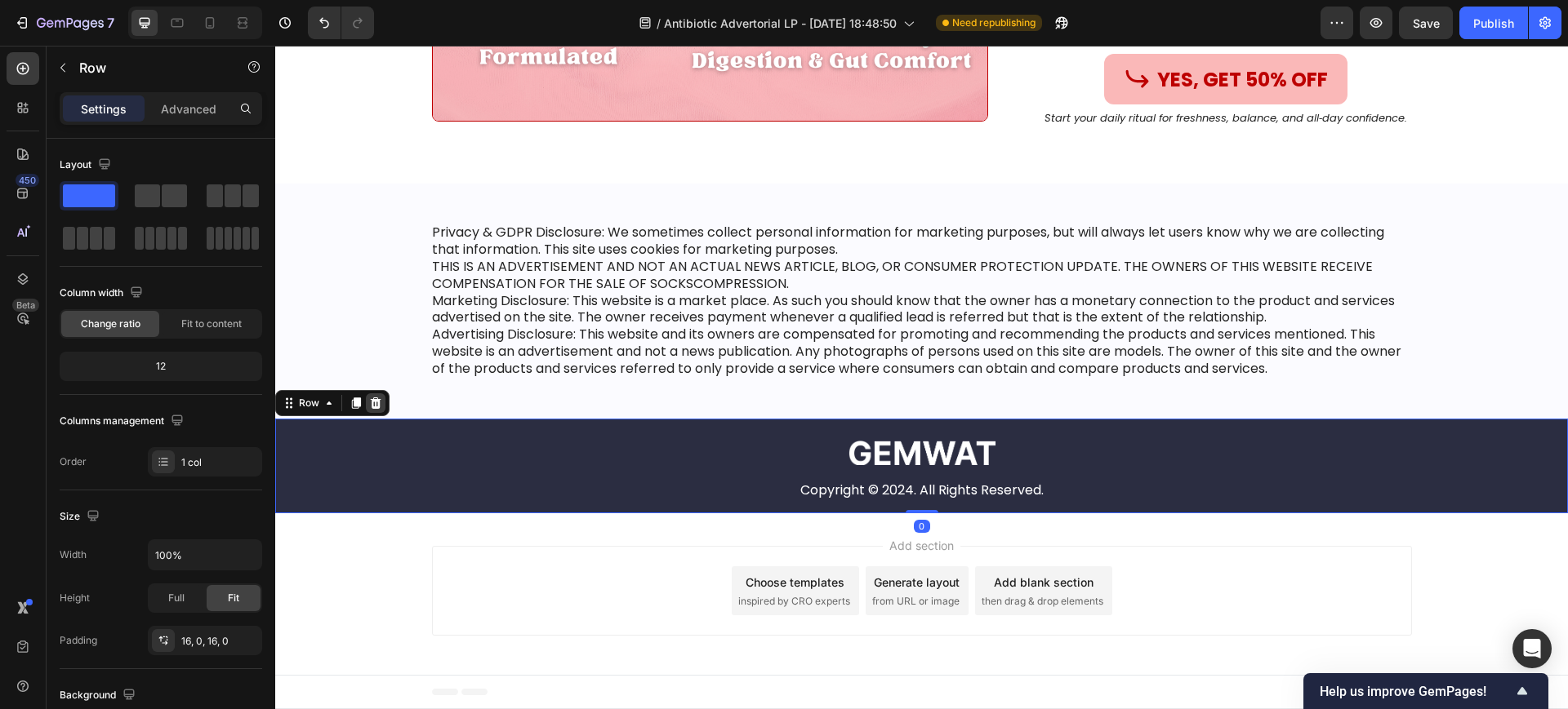
click at [380, 400] on icon at bounding box center [375, 403] width 13 height 13
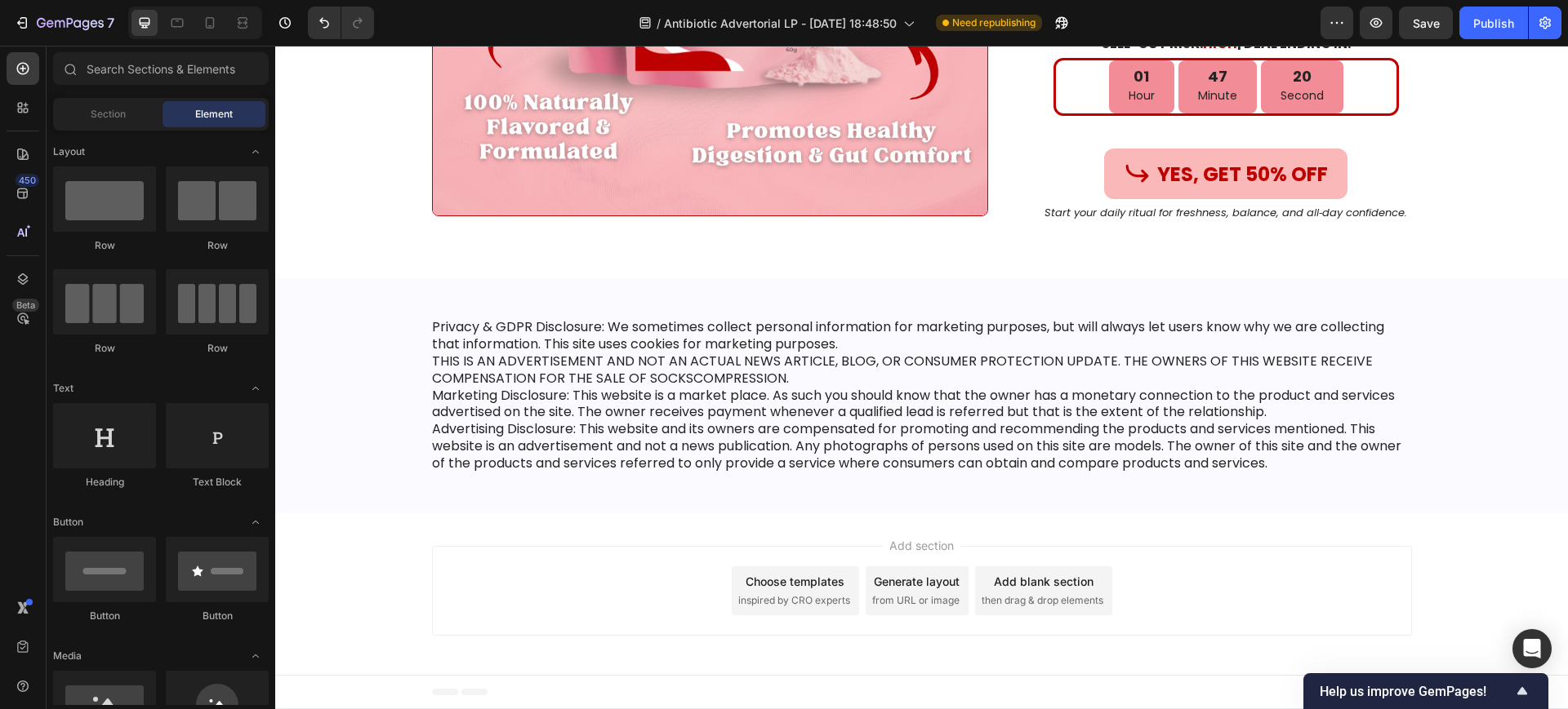
scroll to position [13023, 0]
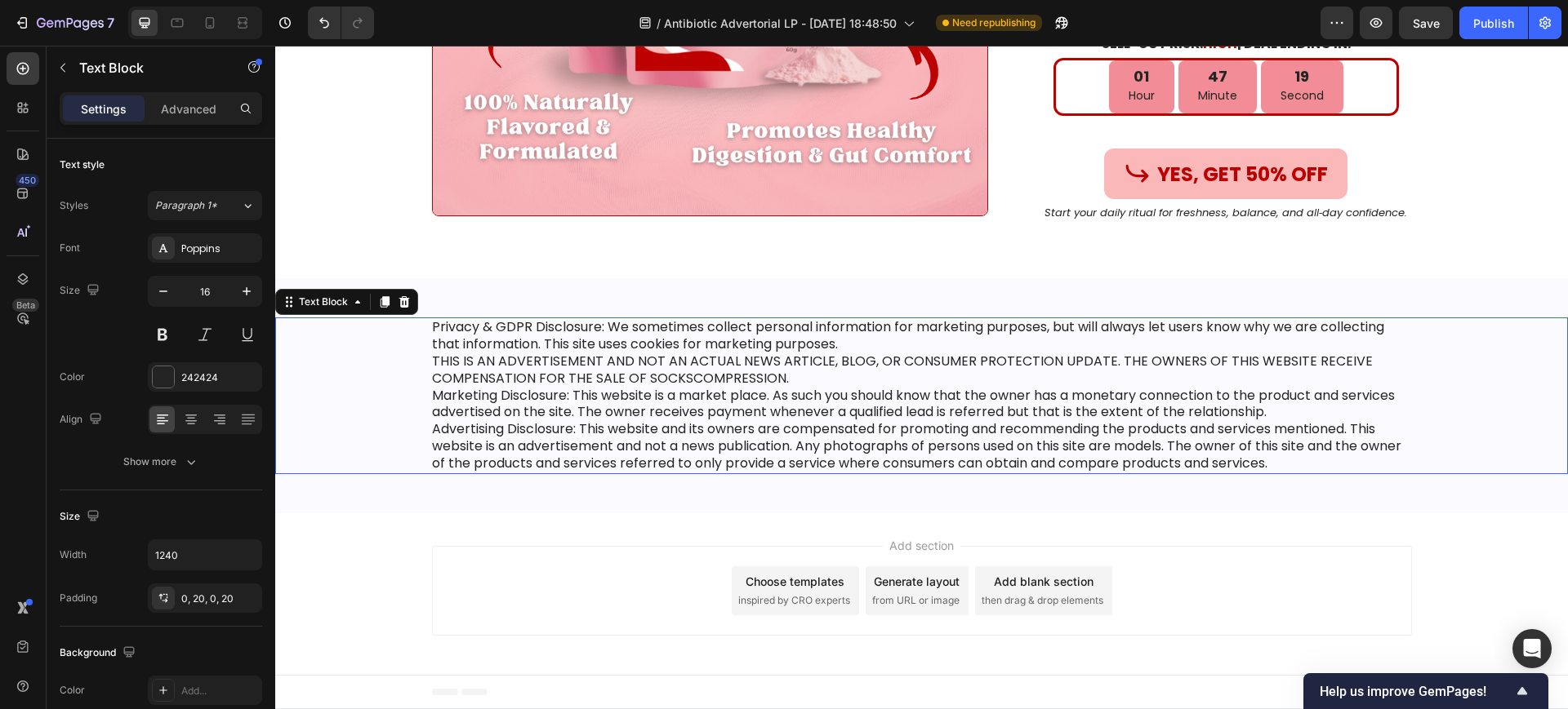
click at [387, 363] on div "Privacy & GDPR Disclosure: We sometimes collect personal information for market…" at bounding box center [922, 395] width 1293 height 156
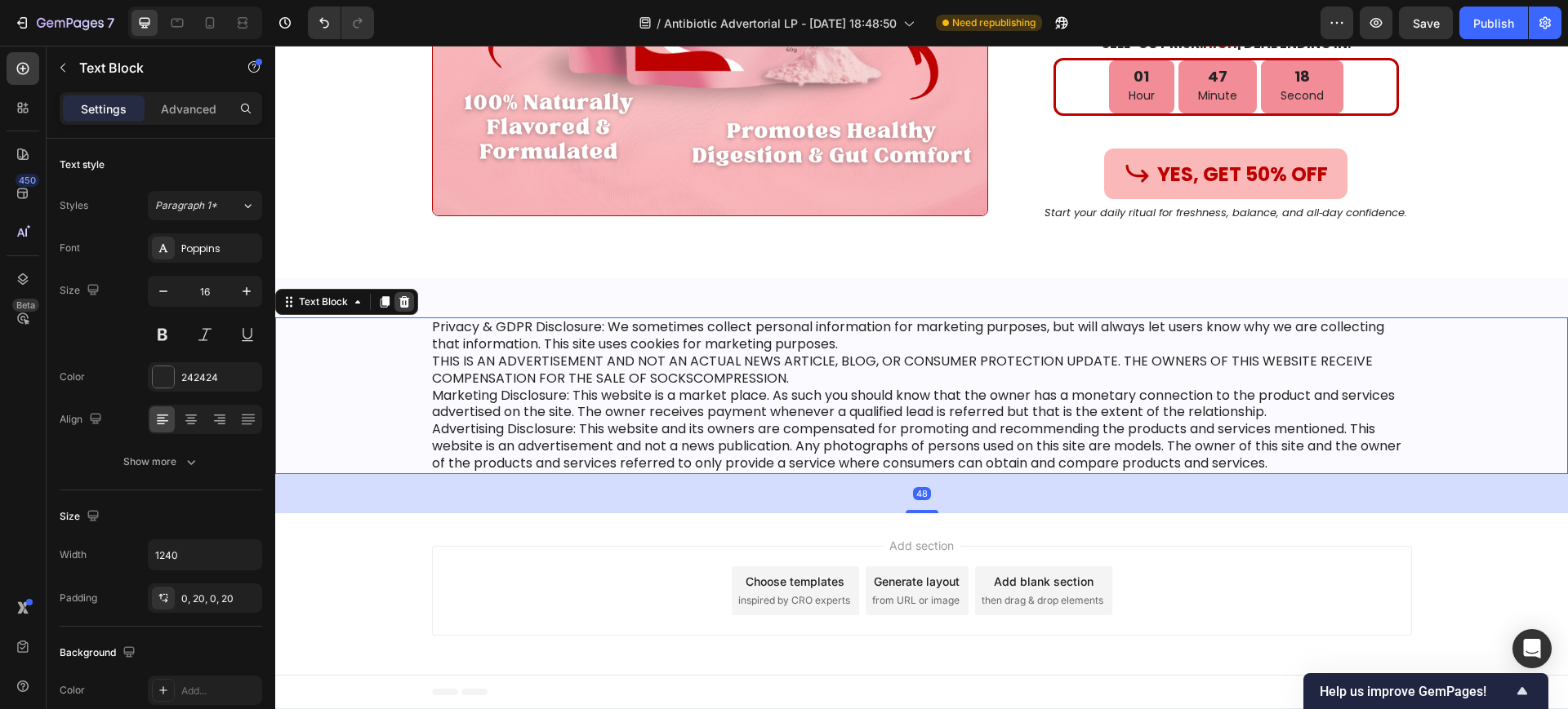
click at [411, 299] on div at bounding box center [404, 302] width 20 height 20
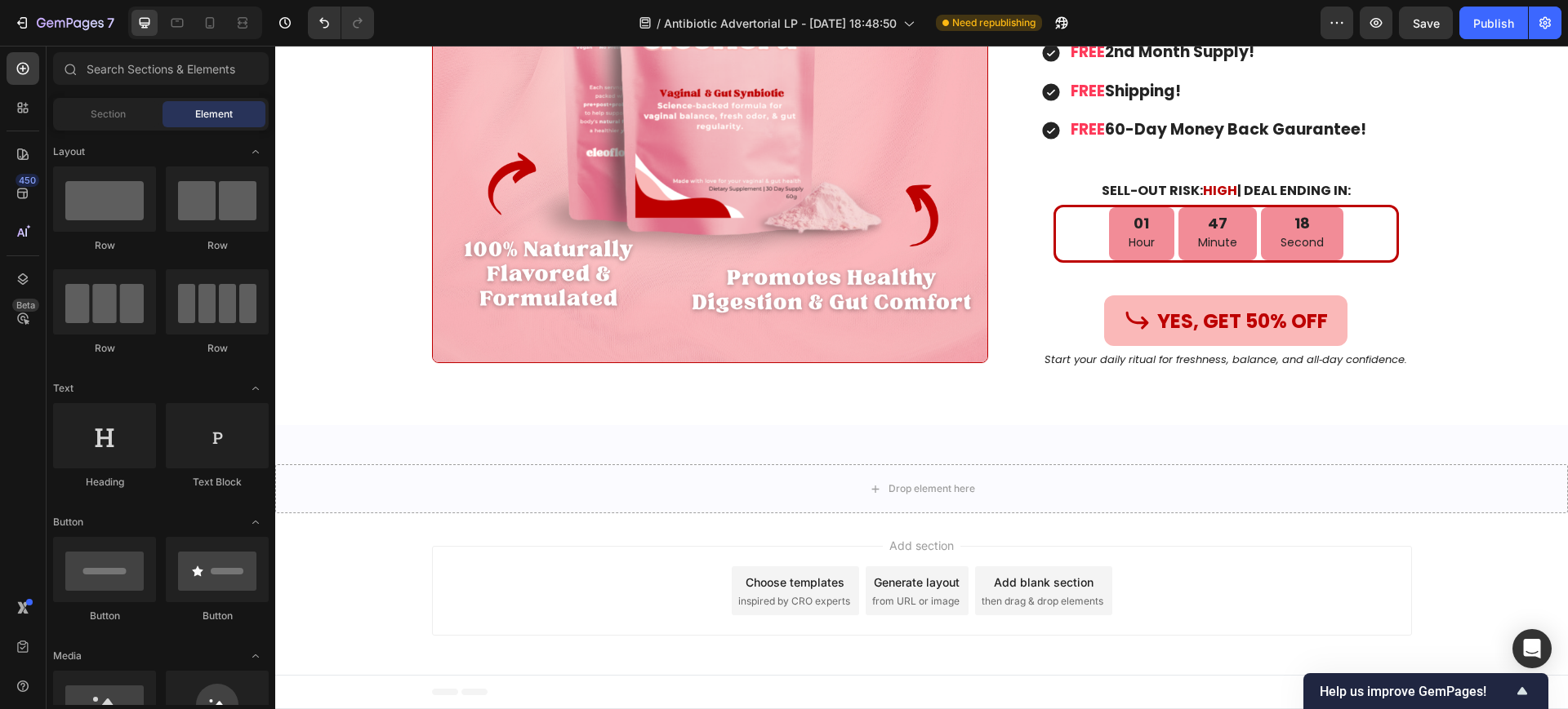
scroll to position [12877, 0]
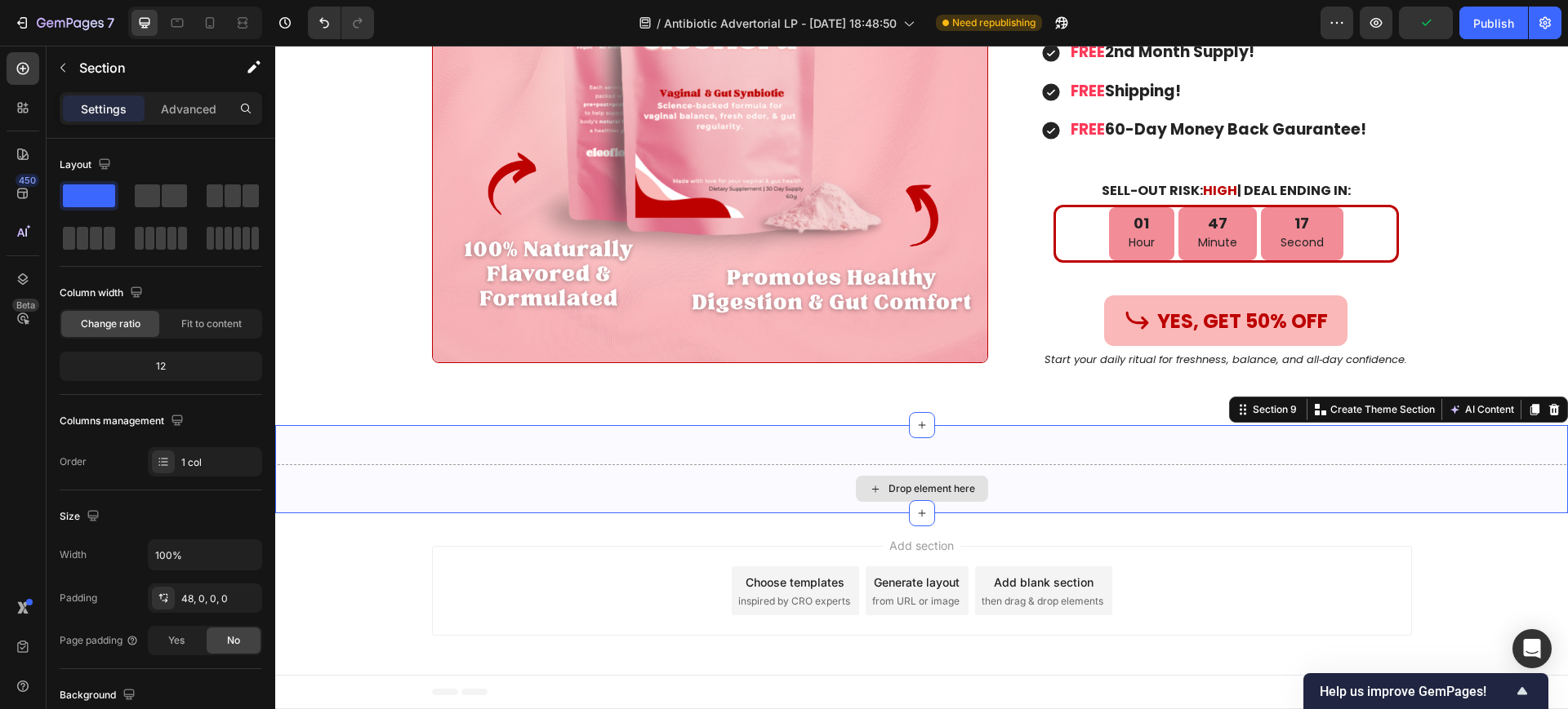
click at [591, 471] on div "Drop element here" at bounding box center [922, 489] width 1293 height 49
click at [1549, 407] on icon at bounding box center [1554, 409] width 11 height 11
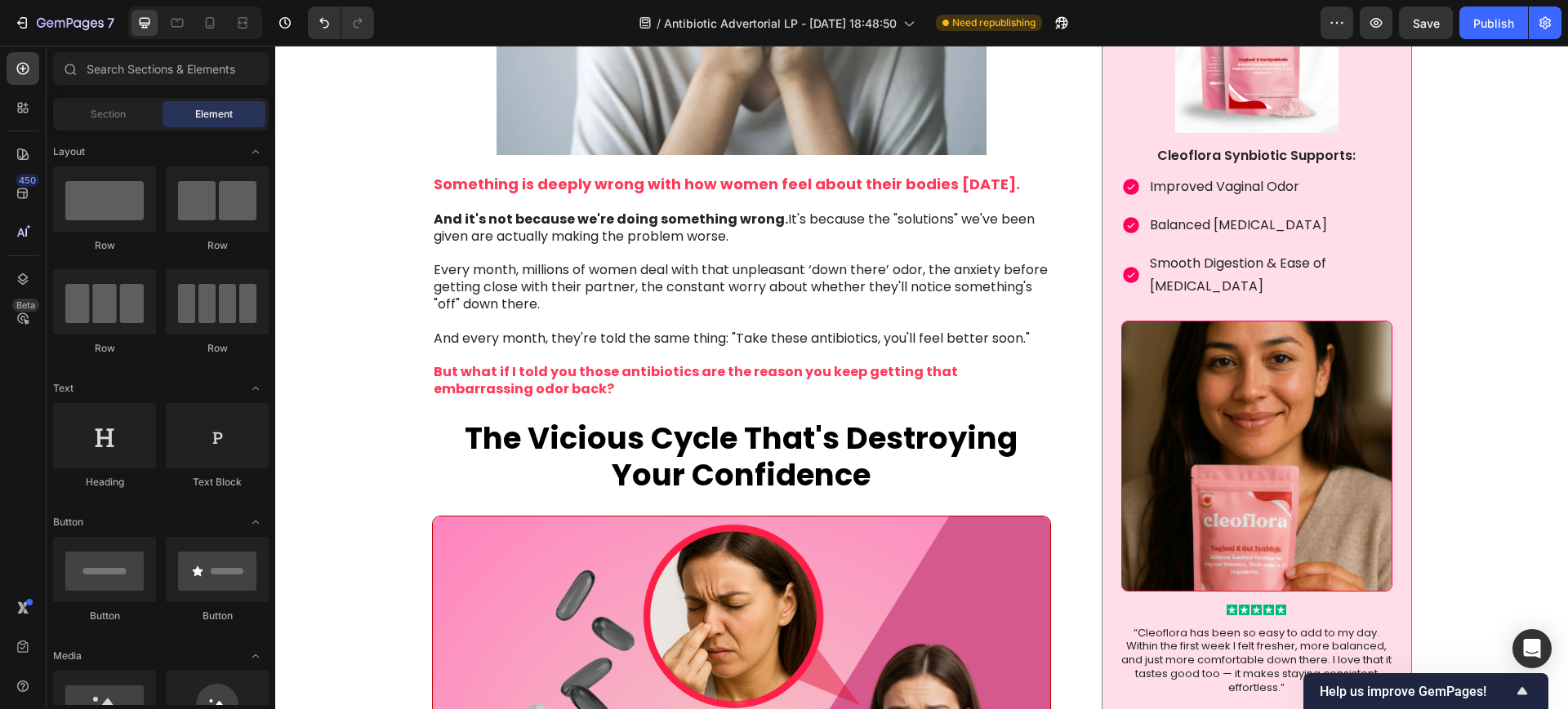
scroll to position [0, 0]
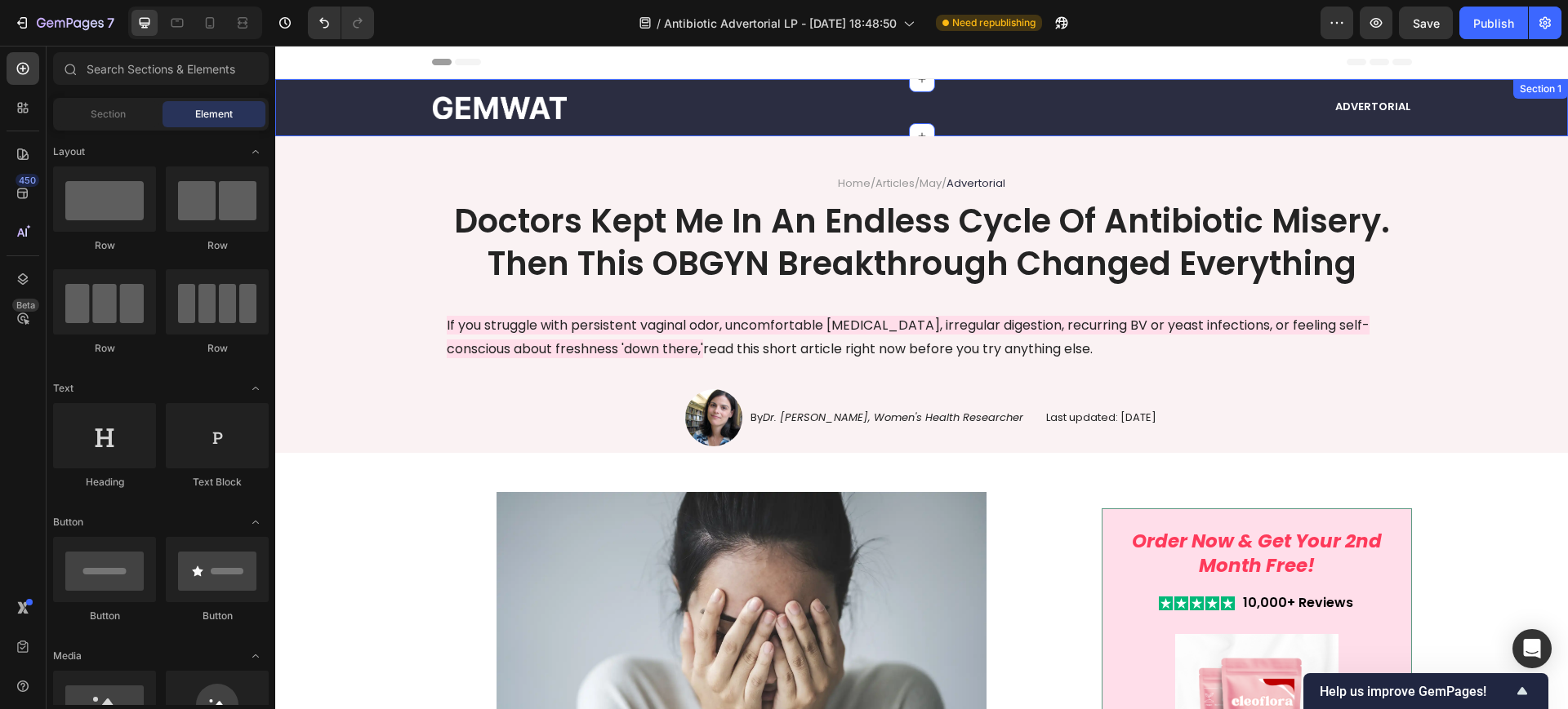
click at [318, 110] on div "Image Advertorial Text Block Row" at bounding box center [921, 108] width 1260 height 38
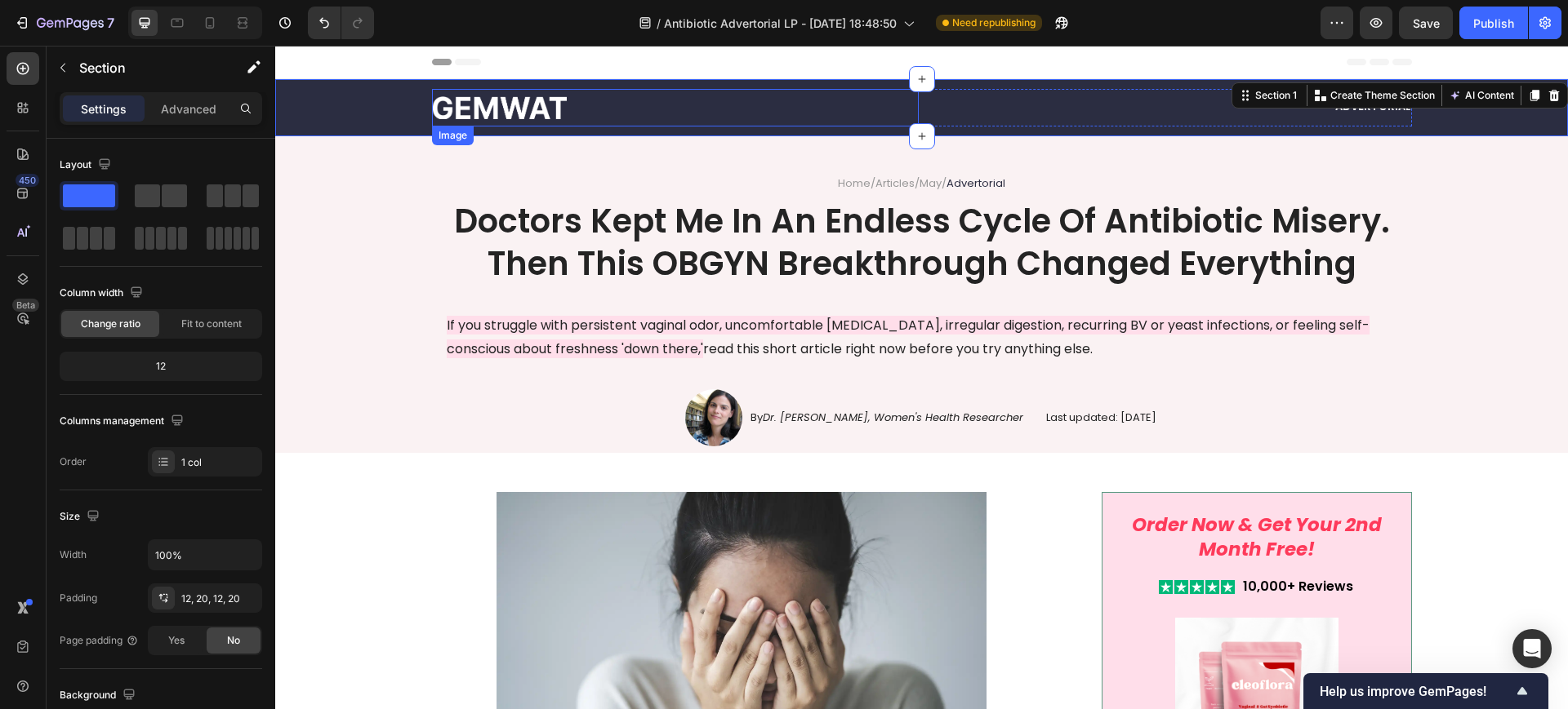
click at [448, 108] on img at bounding box center [499, 108] width 135 height 23
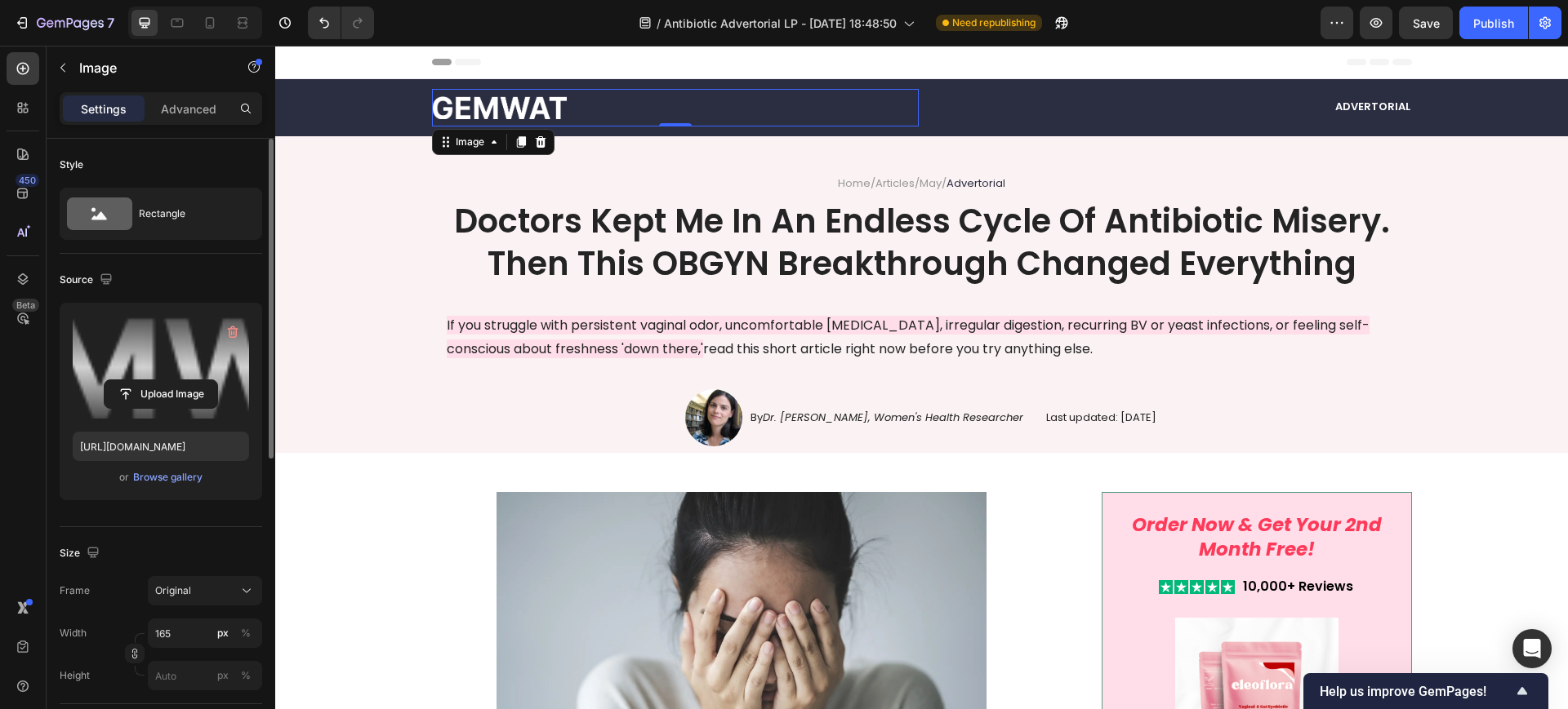
click at [177, 368] on label at bounding box center [161, 367] width 177 height 103
click at [177, 381] on input "file" at bounding box center [161, 395] width 113 height 28
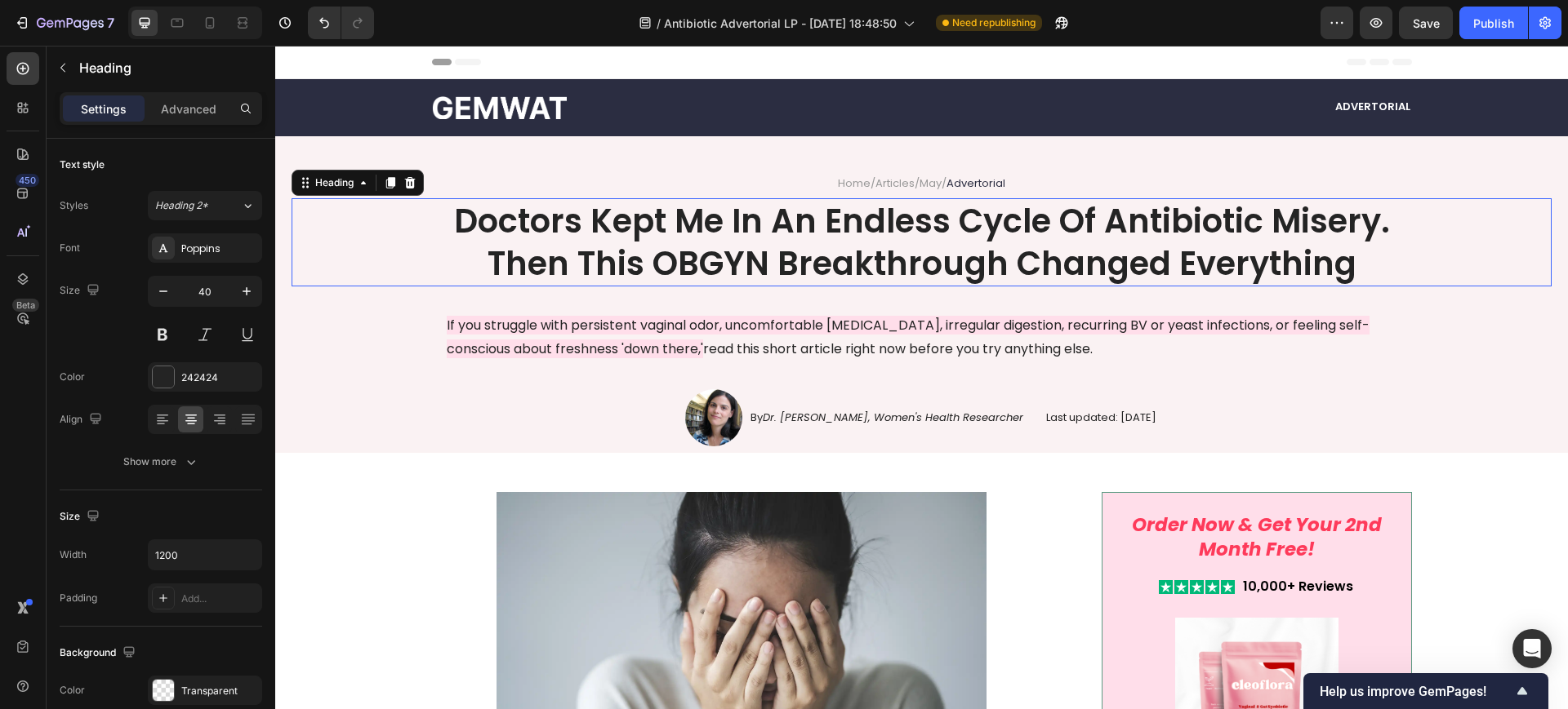
click at [350, 243] on div "Doctors Kept Me In An Endless Cycle Of Antibiotic Misery. Then This OBGYN Break…" at bounding box center [921, 242] width 1260 height 88
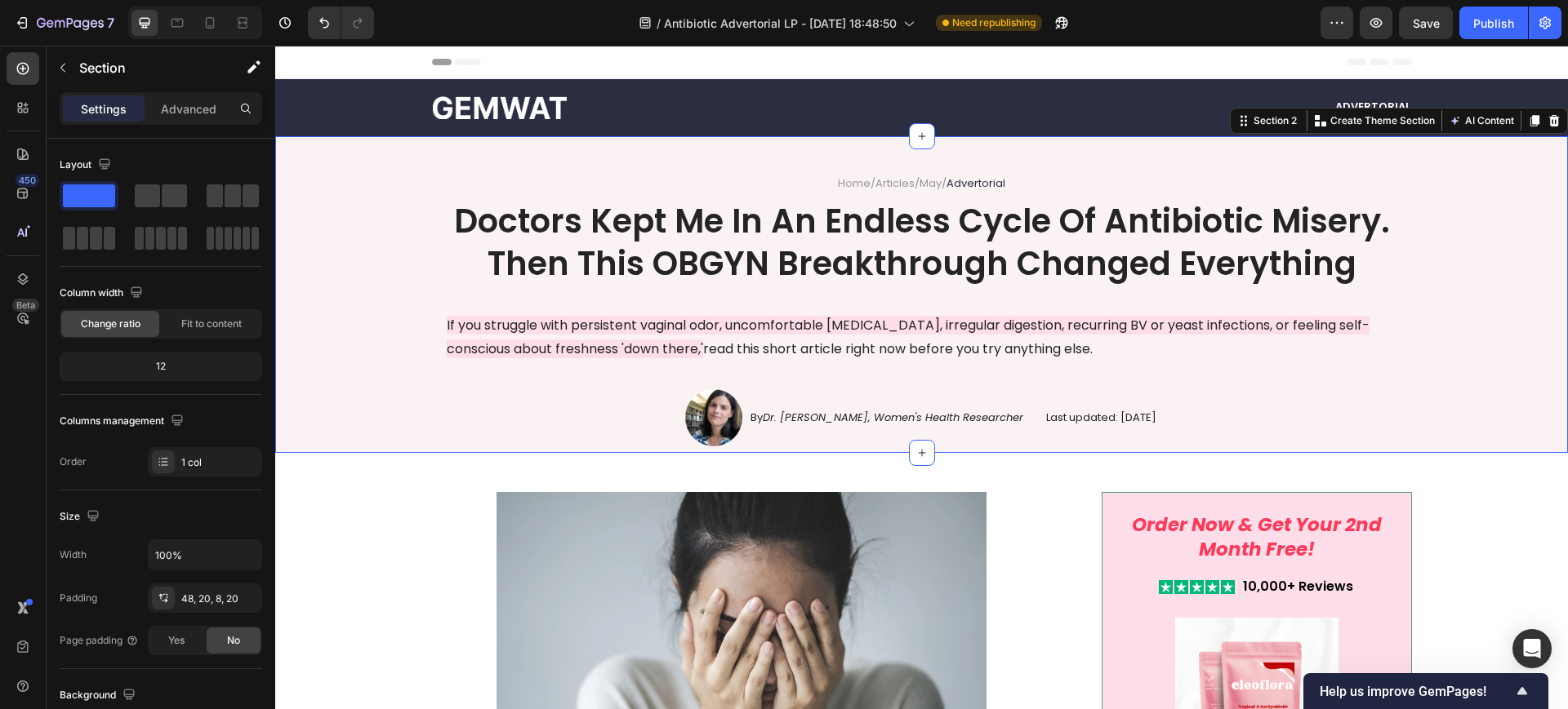
click at [528, 168] on div "Home / Articles / May / Advertorial Text Block Doctors Kept Me In An Endless Cy…" at bounding box center [922, 295] width 1293 height 317
click at [497, 106] on img at bounding box center [499, 108] width 135 height 23
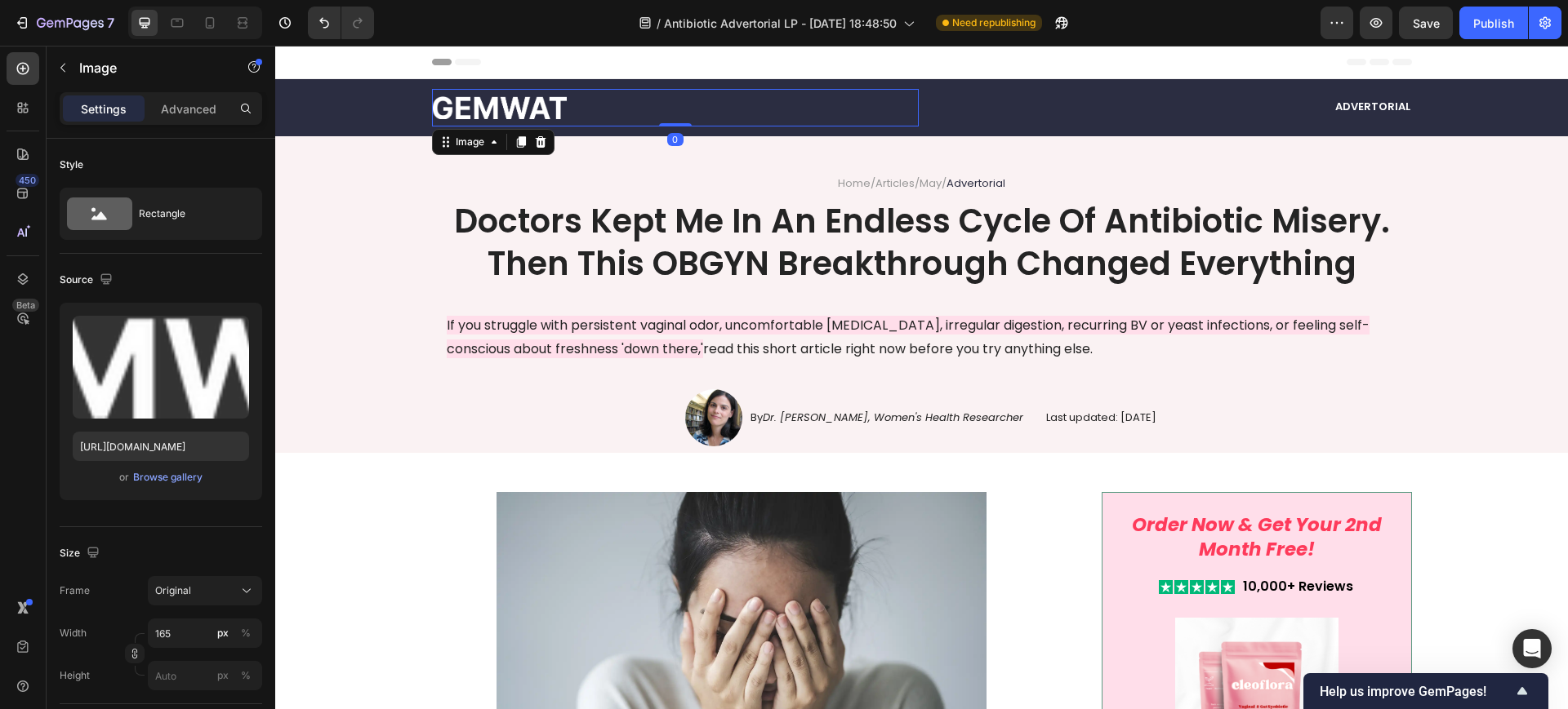
click at [497, 106] on img at bounding box center [499, 108] width 135 height 23
